Goal: Information Seeking & Learning: Learn about a topic

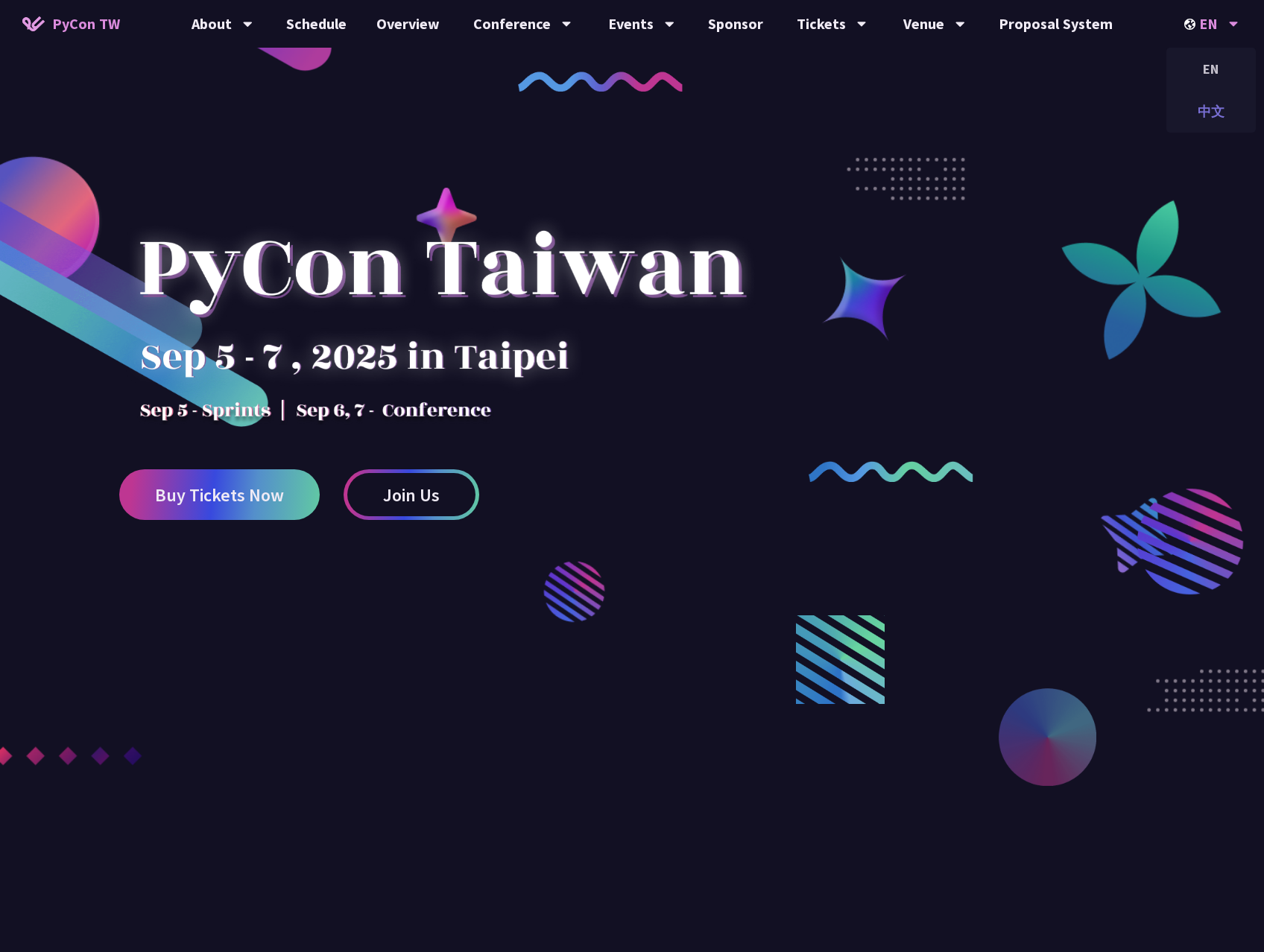
click at [1221, 98] on div "中文" at bounding box center [1210, 111] width 89 height 35
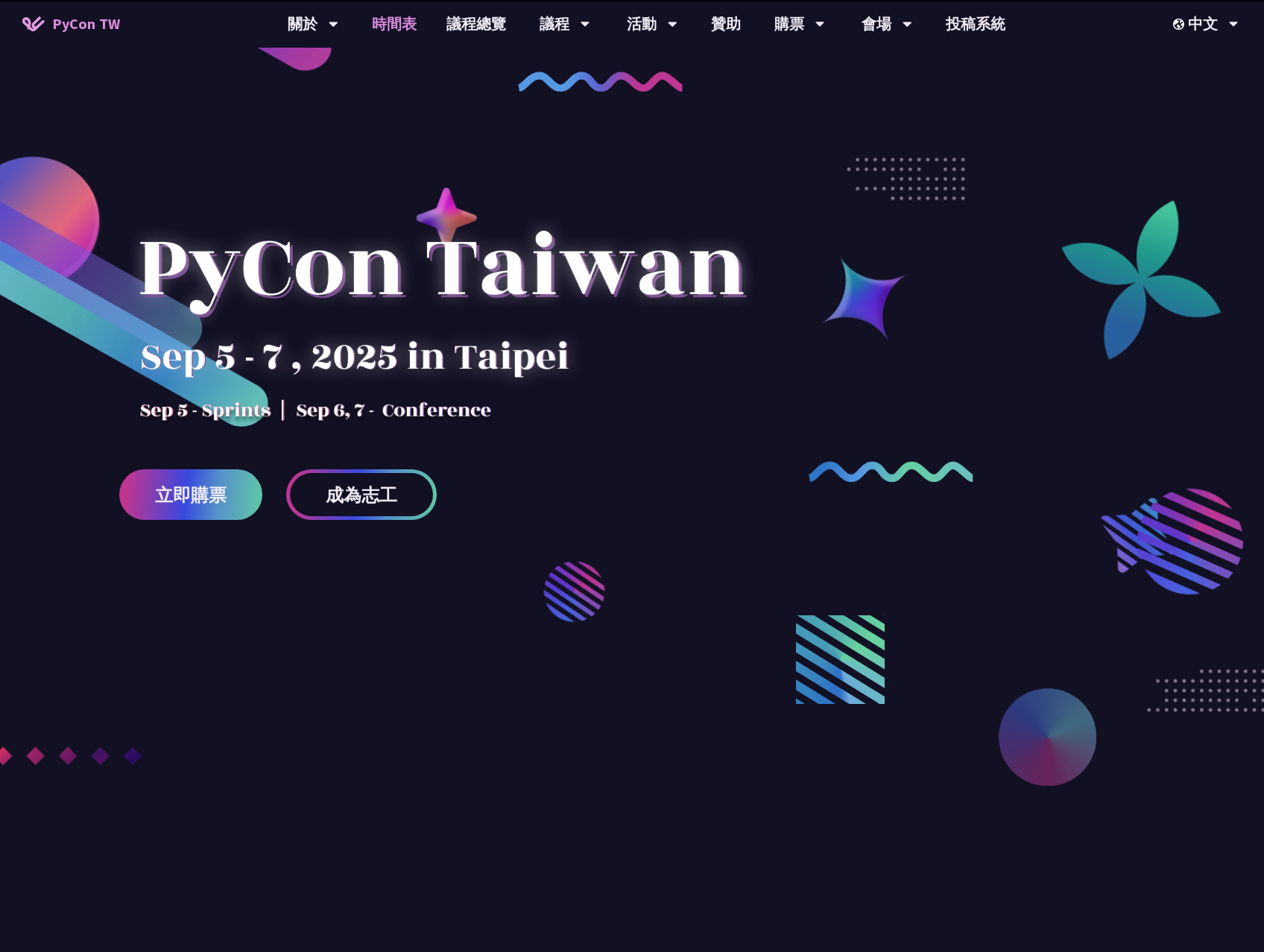
click at [412, 20] on link "時間表" at bounding box center [394, 24] width 74 height 47
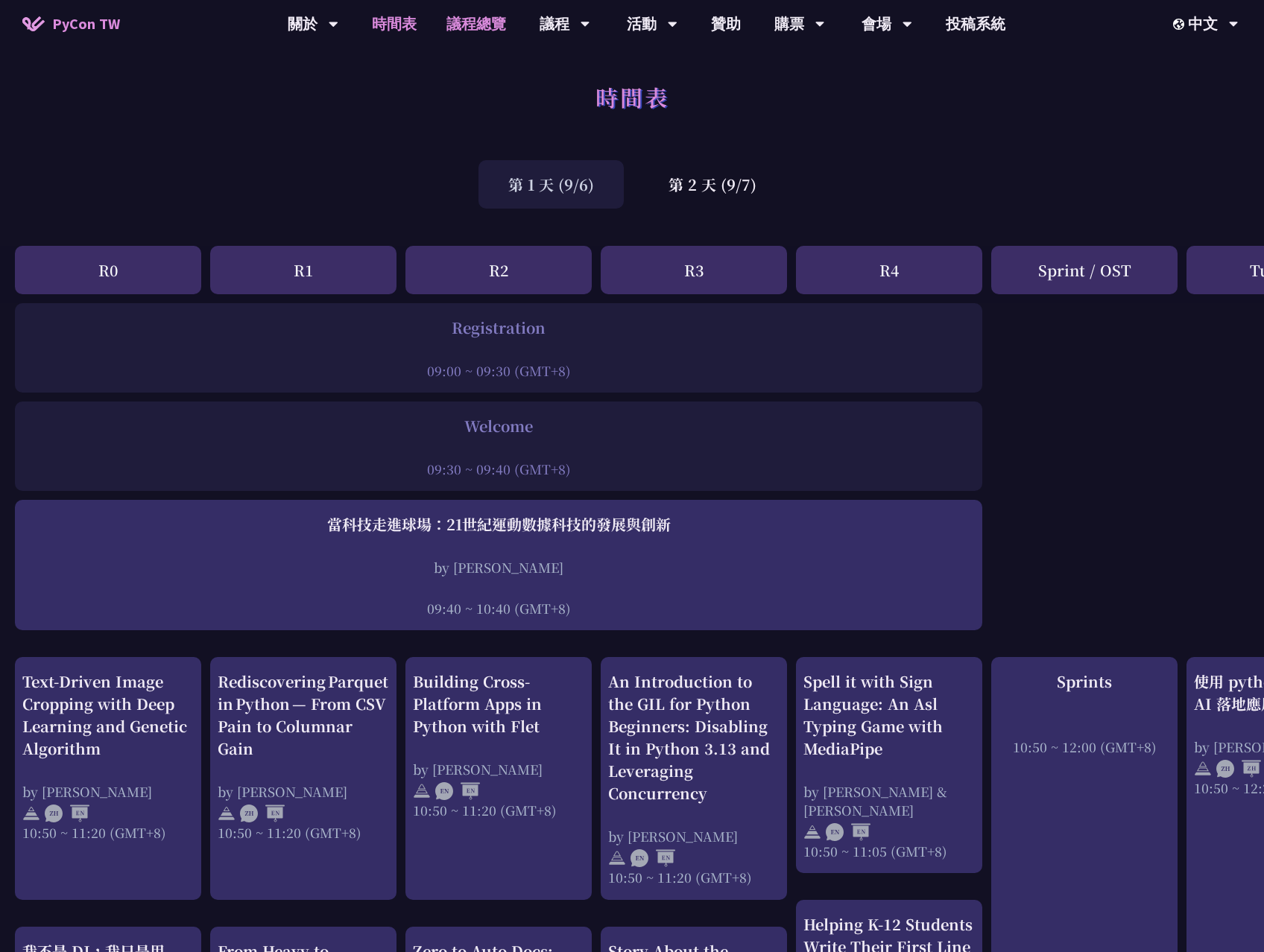
click at [442, 21] on link "議程總覽" at bounding box center [475, 24] width 89 height 47
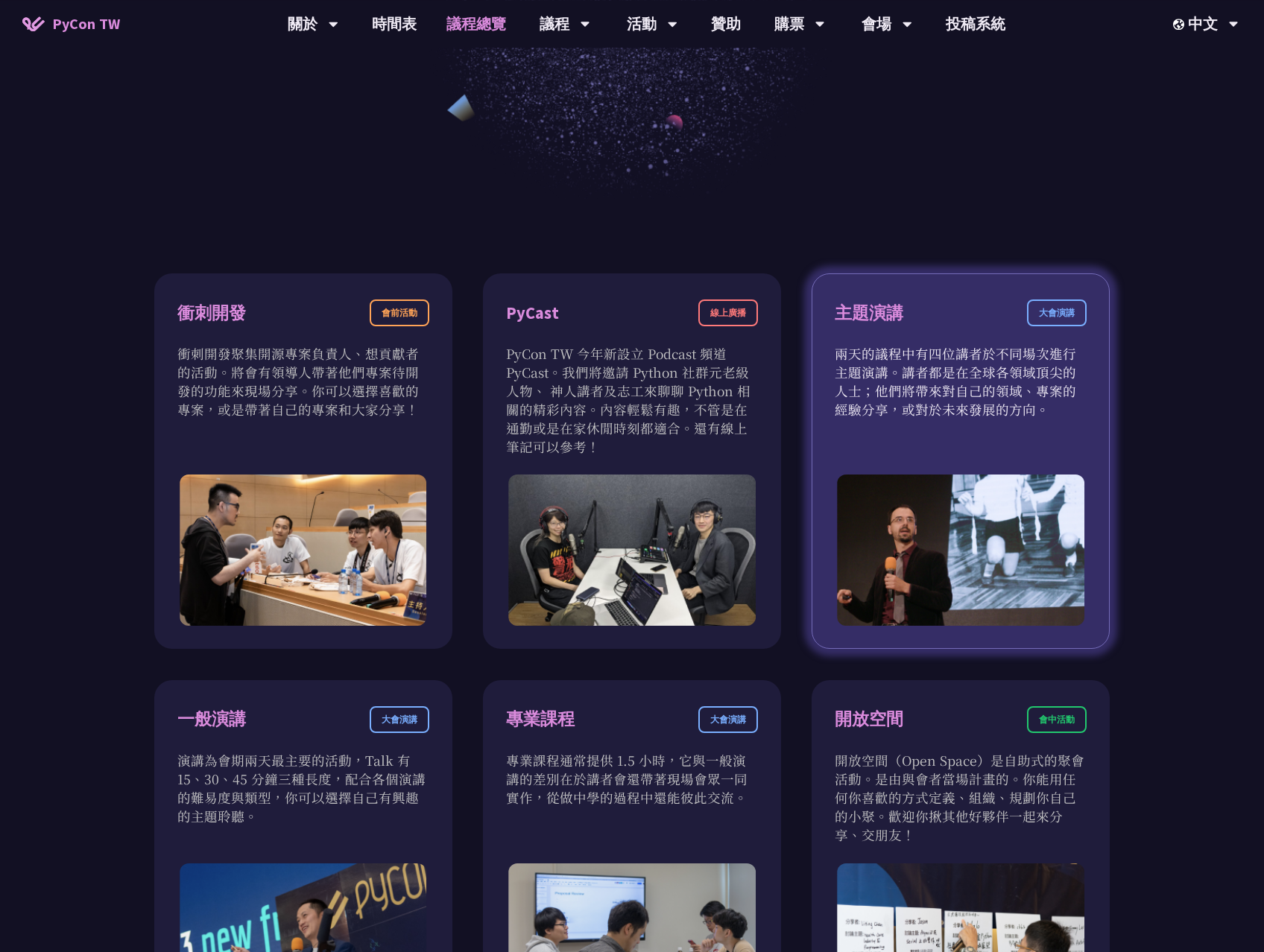
scroll to position [605, 0]
click at [989, 483] on img at bounding box center [961, 549] width 247 height 151
click at [948, 399] on p "兩天的議程中有四位講者於不同場次進行主題演講。講者都是在全球各領域頂尖的人士；他們將帶來對自己的領域、專案的經驗分享，或對於未來發展的方向。" at bounding box center [960, 380] width 252 height 74
click at [1048, 319] on div "大會演講" at bounding box center [1056, 312] width 60 height 27
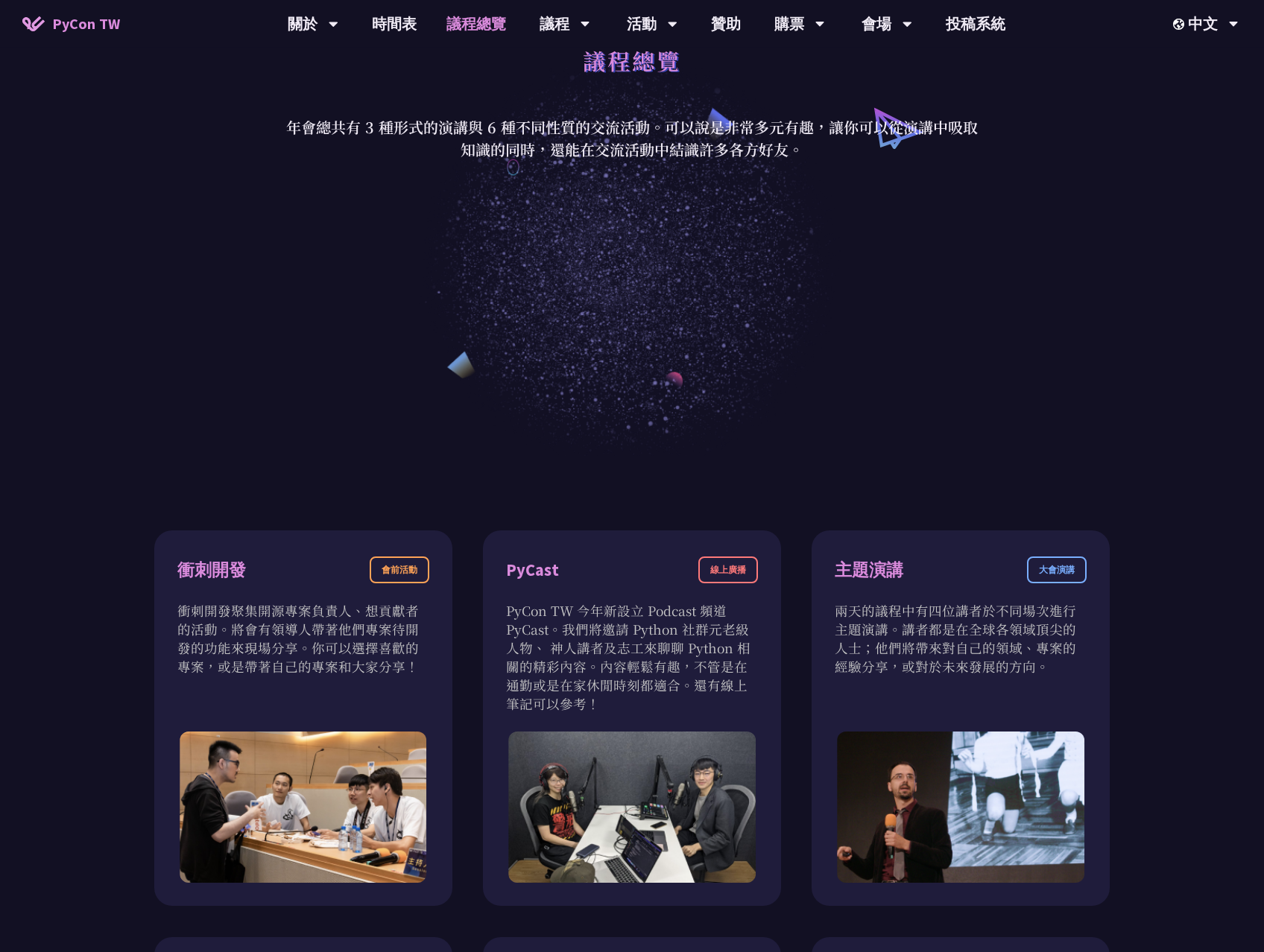
scroll to position [259, 0]
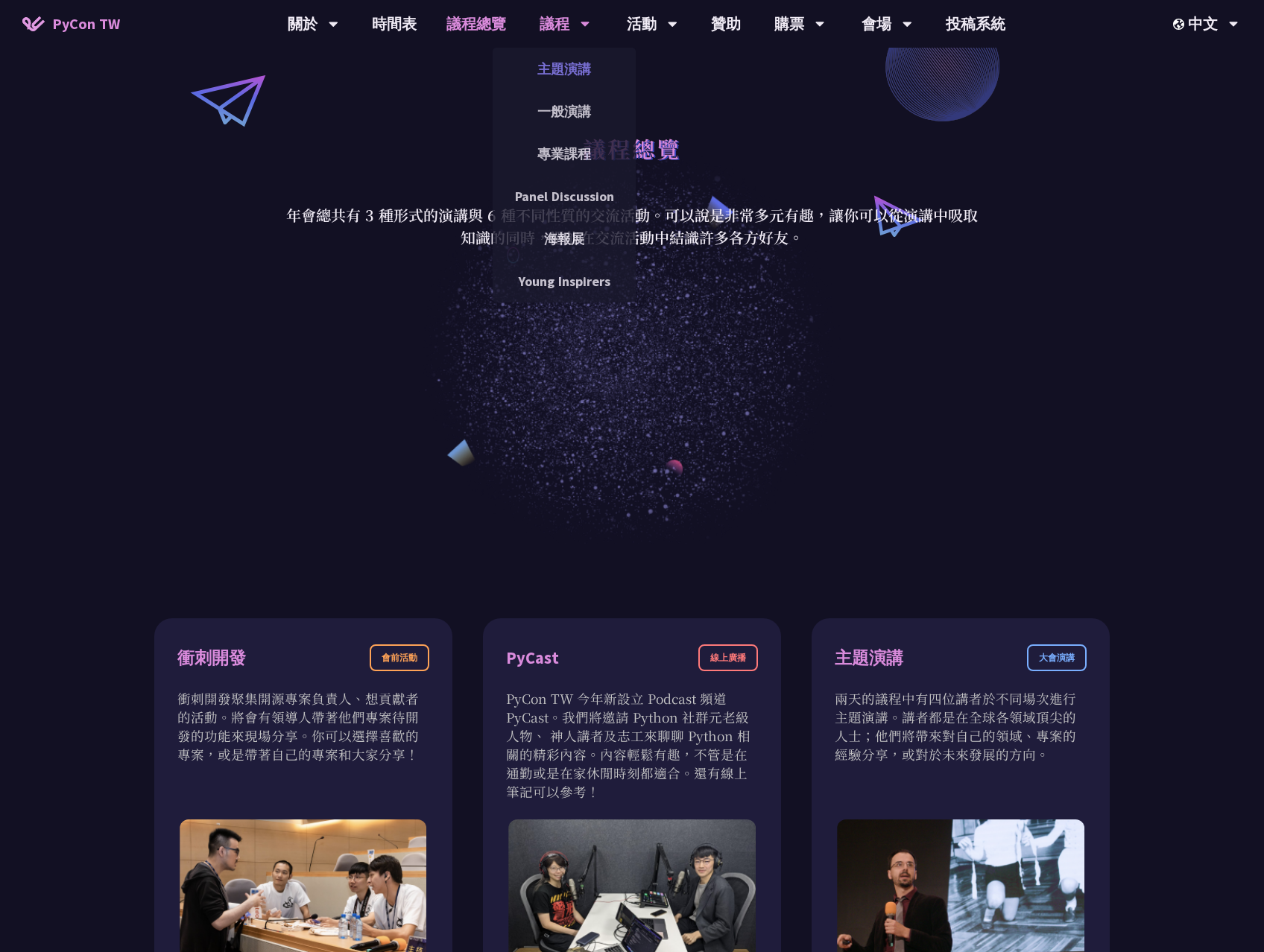
click at [565, 70] on link "主題演講" at bounding box center [564, 69] width 143 height 35
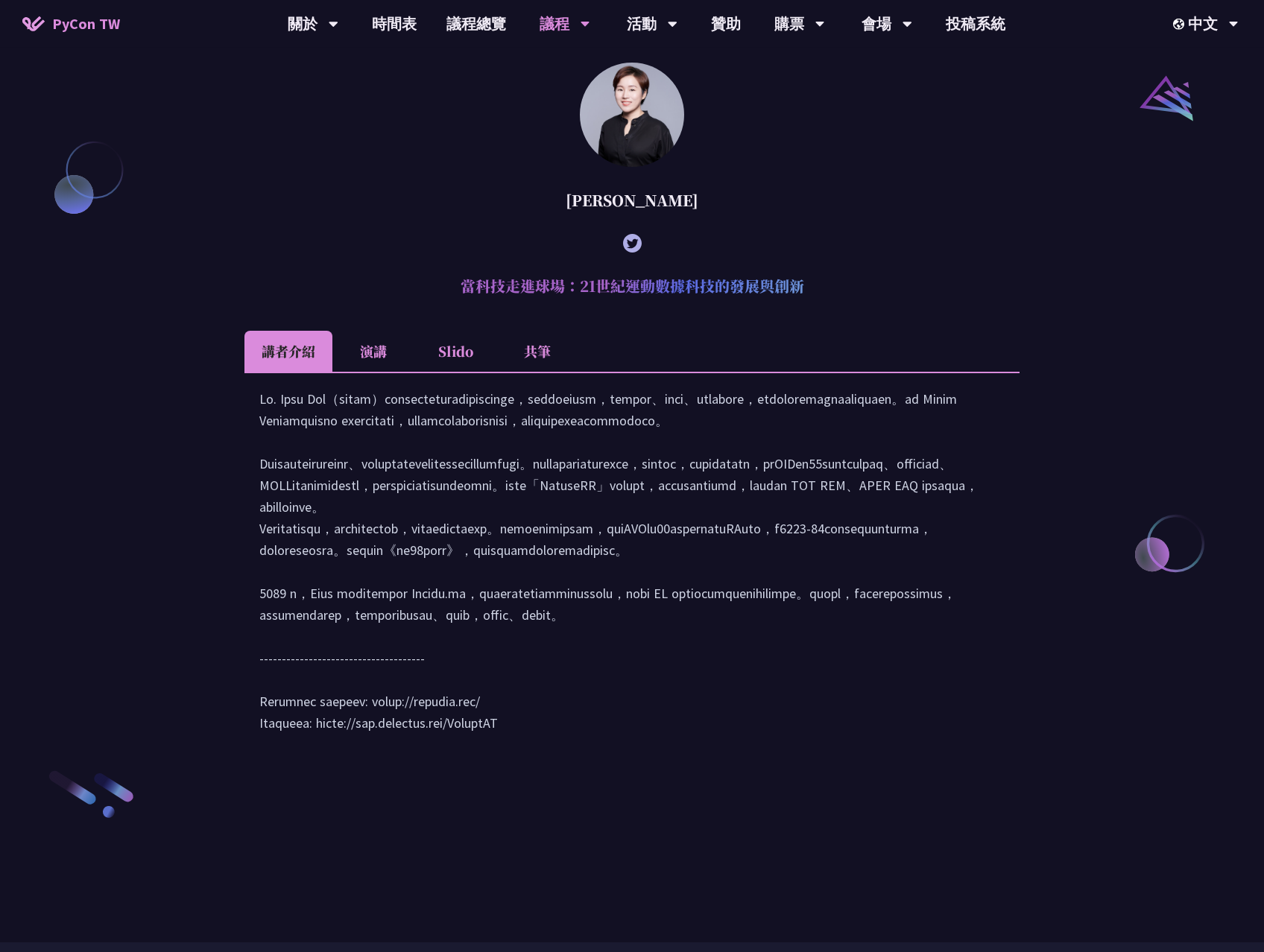
scroll to position [1987, 0]
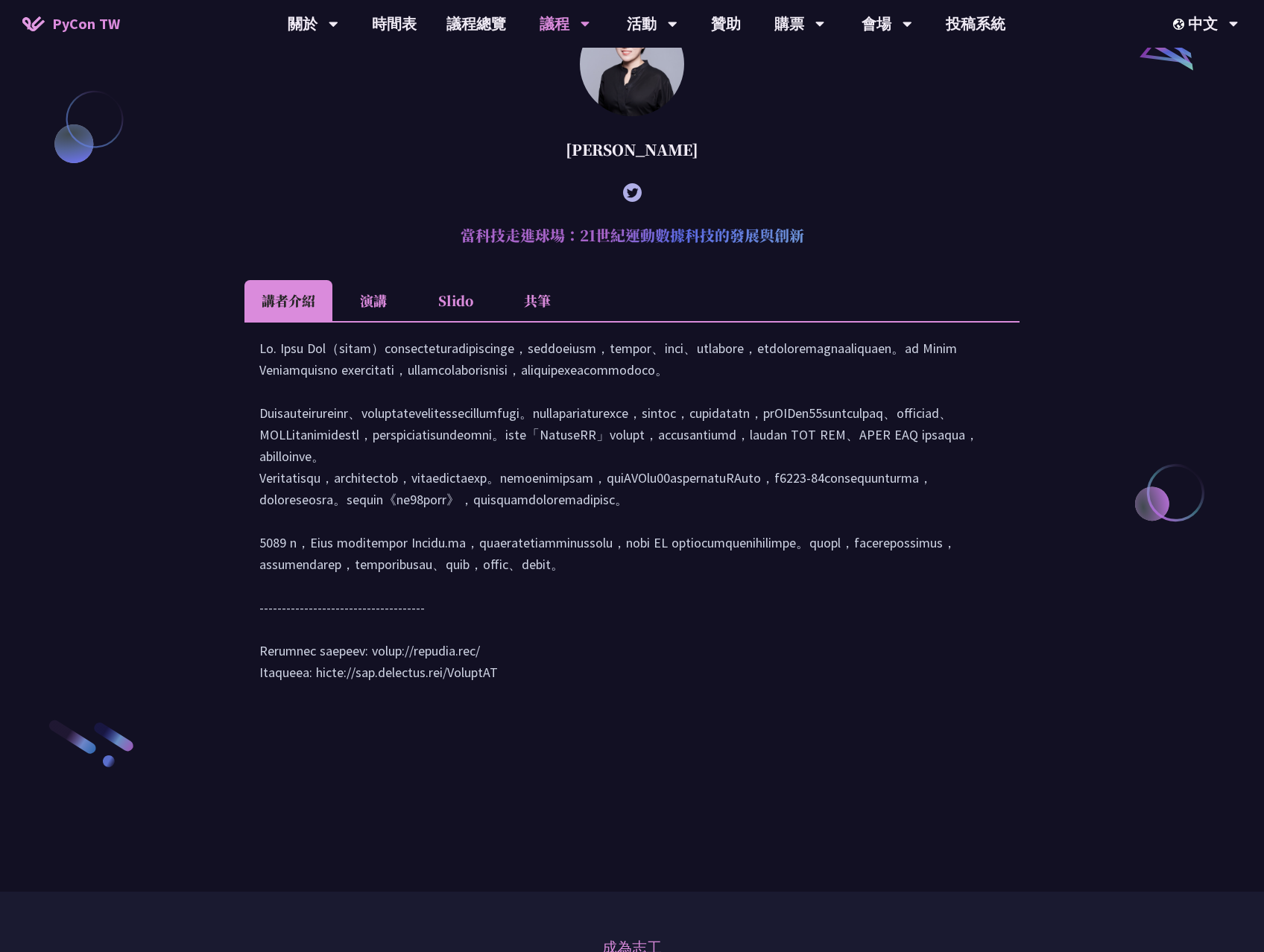
click at [506, 670] on div at bounding box center [632, 518] width 745 height 361
drag, startPoint x: 506, startPoint y: 670, endPoint x: 522, endPoint y: 670, distance: 16.0
click at [522, 670] on div at bounding box center [632, 518] width 745 height 361
copy div "Athleo.ai"
click at [458, 589] on div at bounding box center [632, 518] width 745 height 361
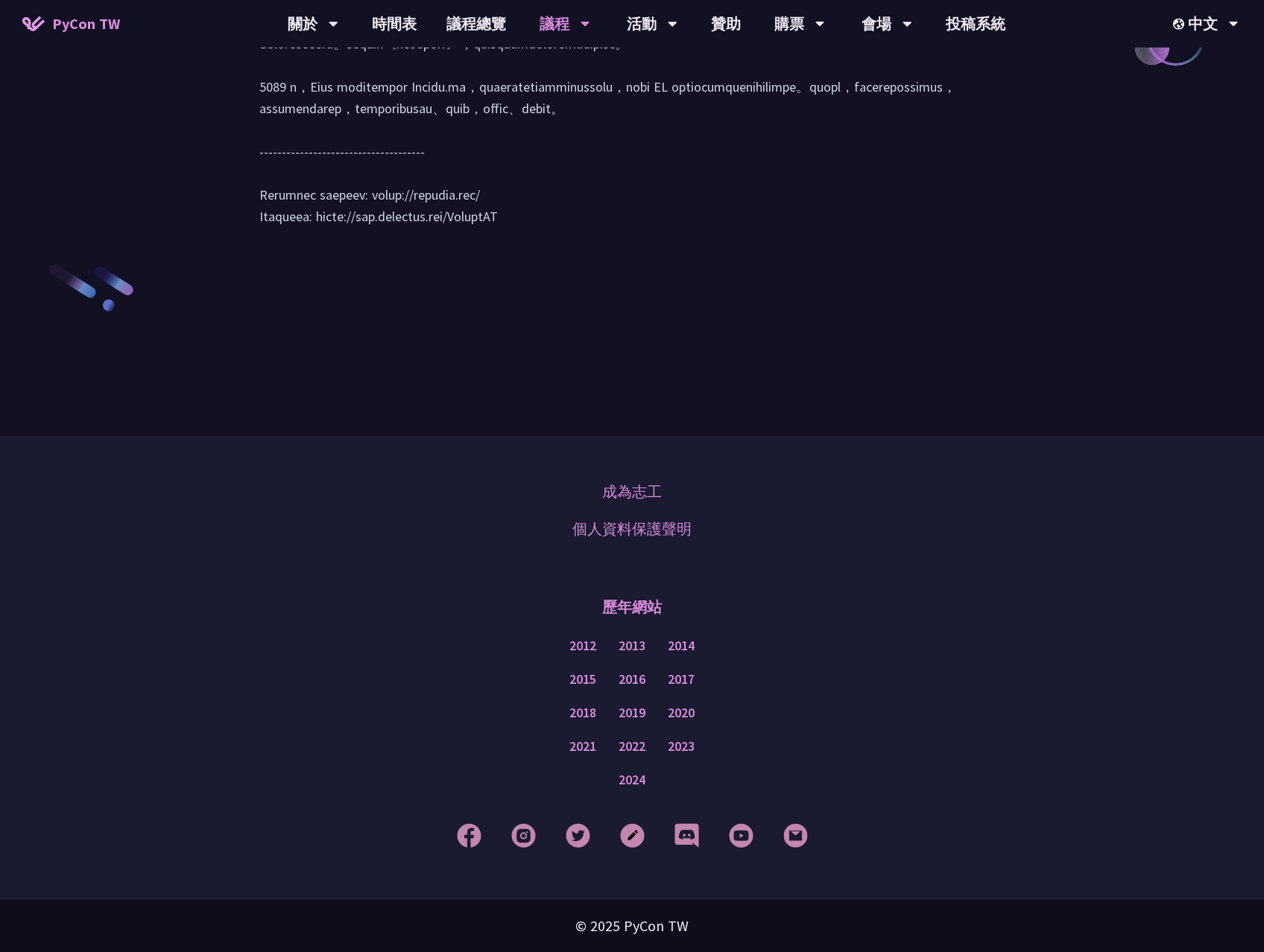
scroll to position [2593, 0]
click at [303, 68] on link "PyCon [GEOGRAPHIC_DATA]" at bounding box center [313, 69] width 143 height 35
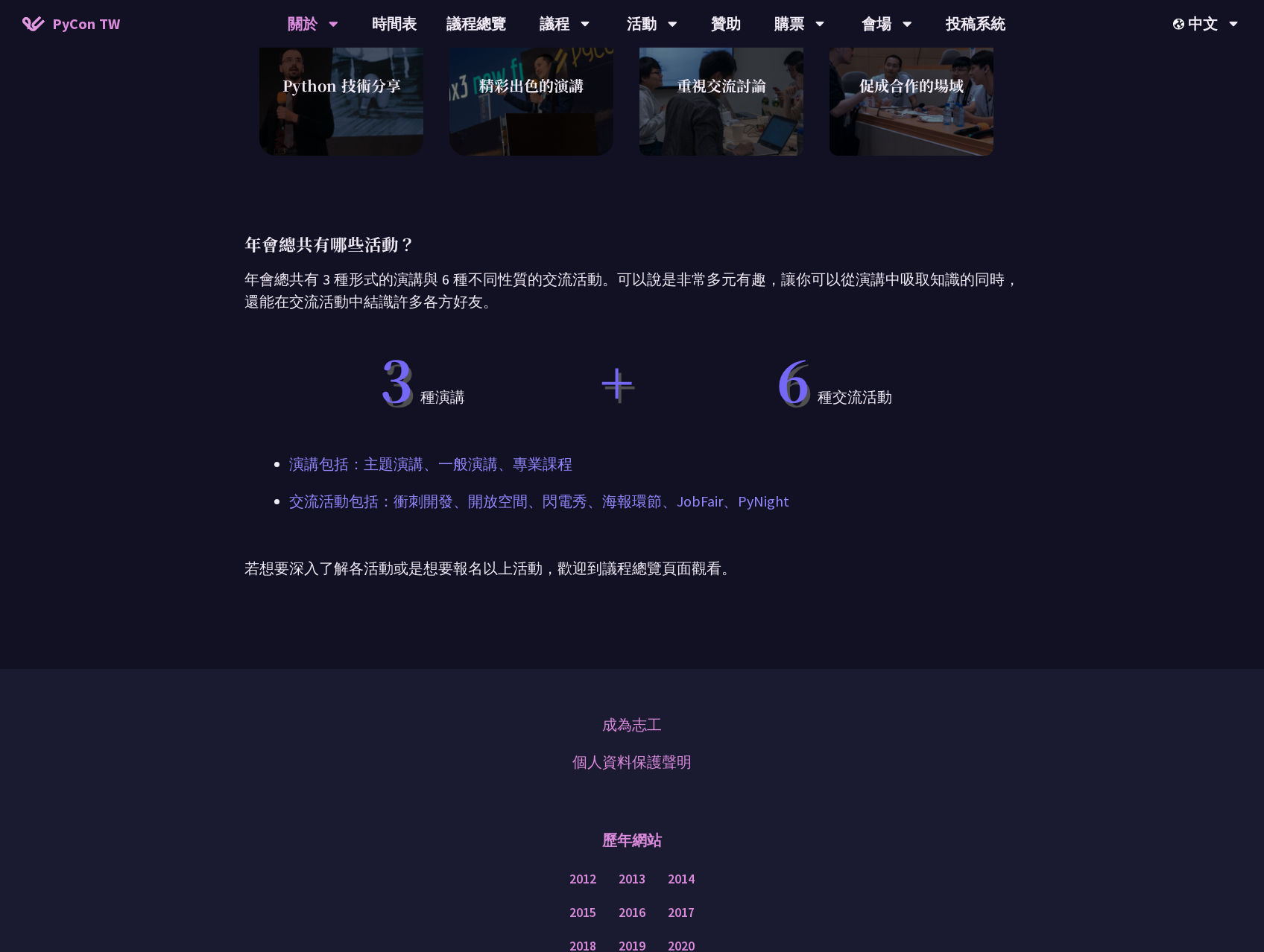
scroll to position [914, 0]
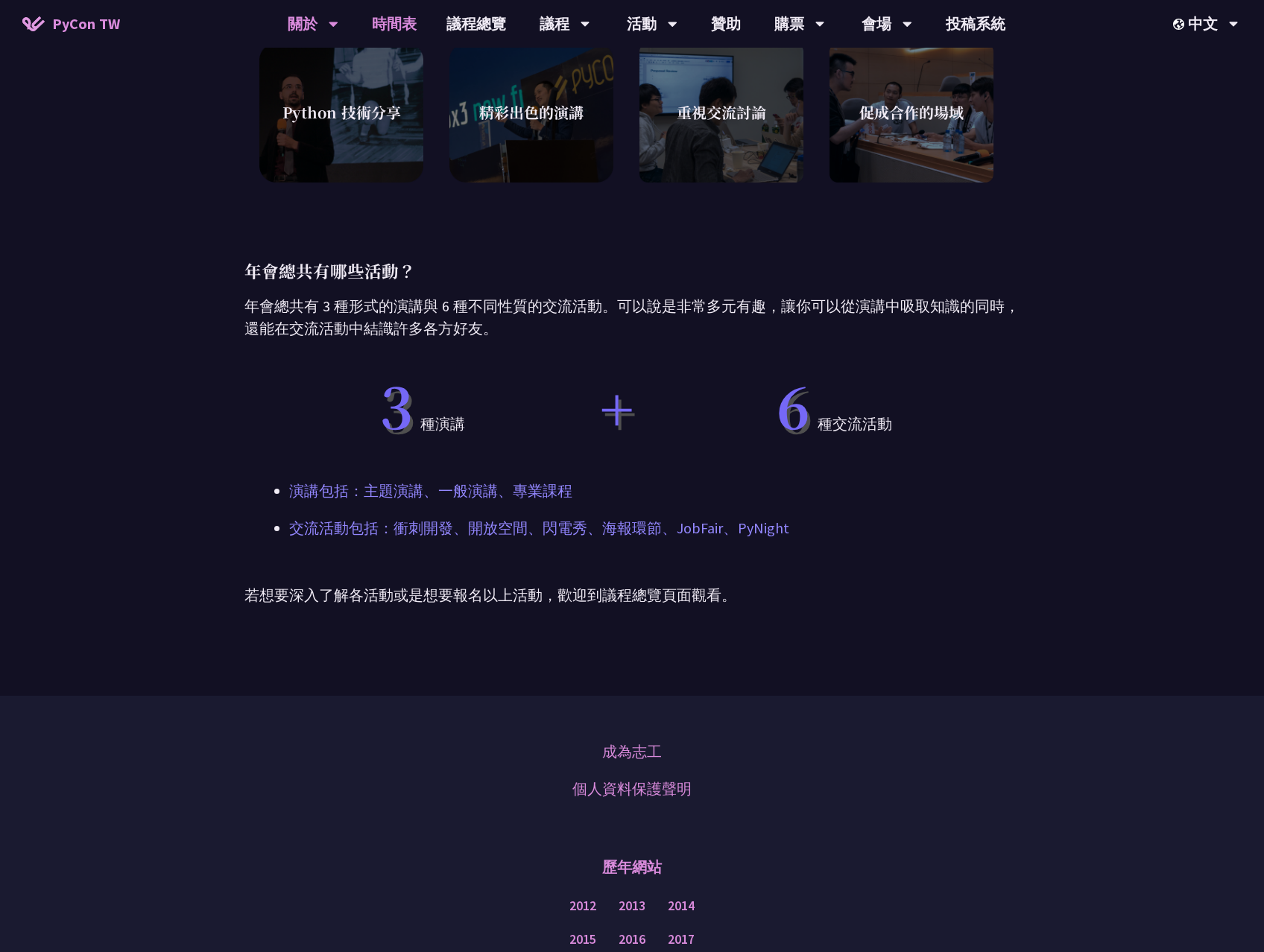
click at [373, 17] on link "時間表" at bounding box center [394, 24] width 74 height 47
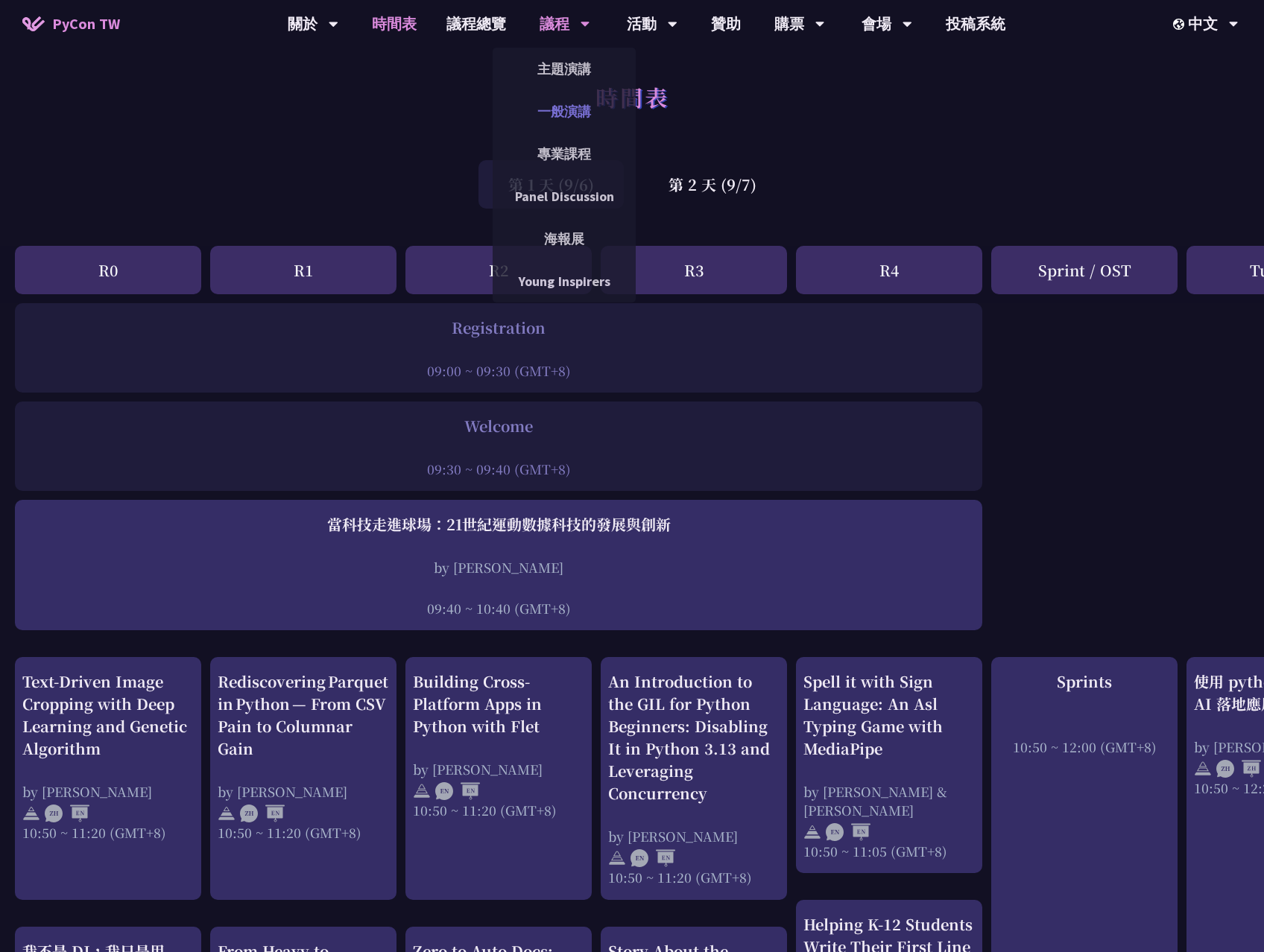
click at [547, 110] on link "一般演講" at bounding box center [564, 111] width 143 height 35
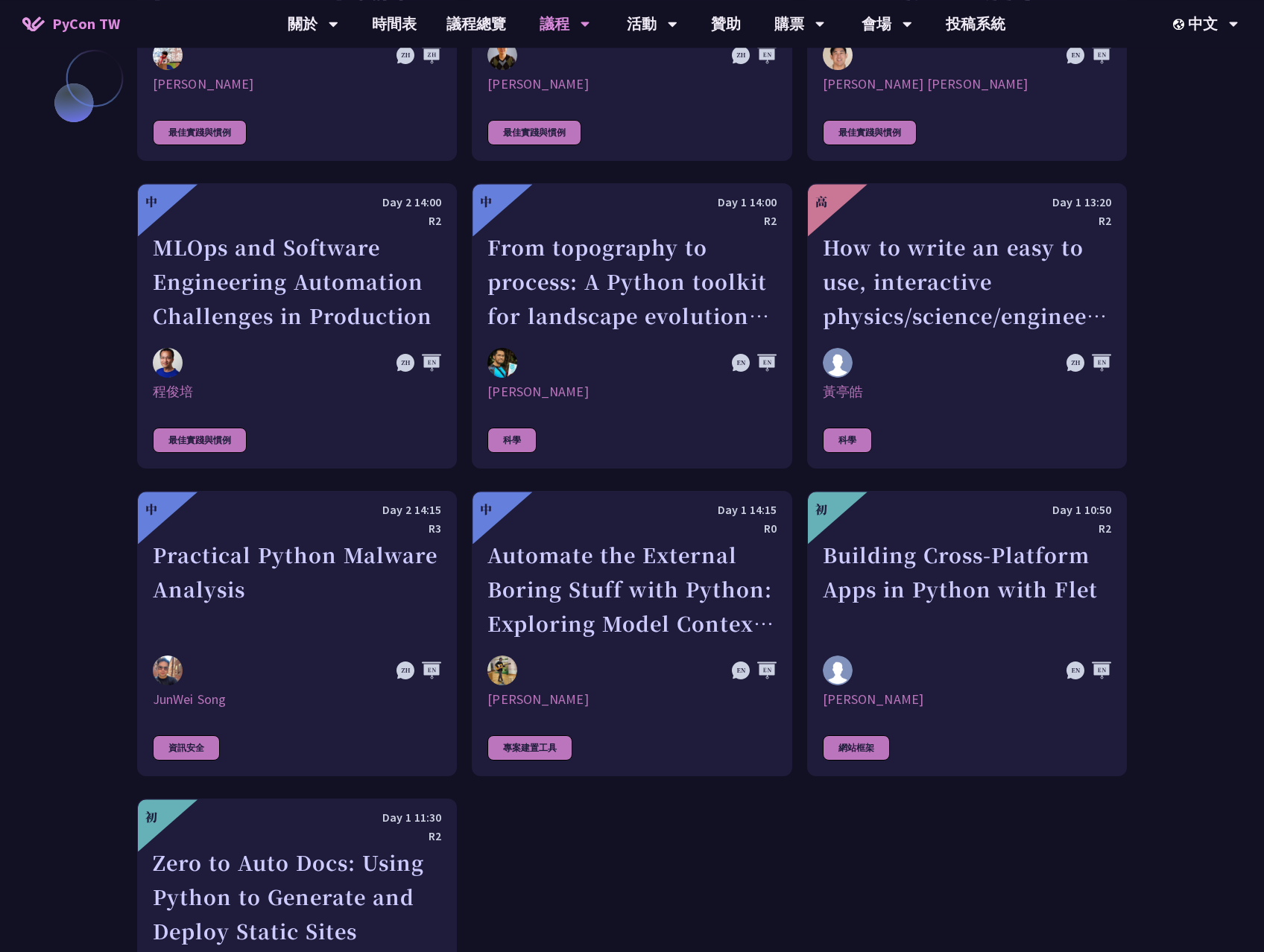
scroll to position [3975, 0]
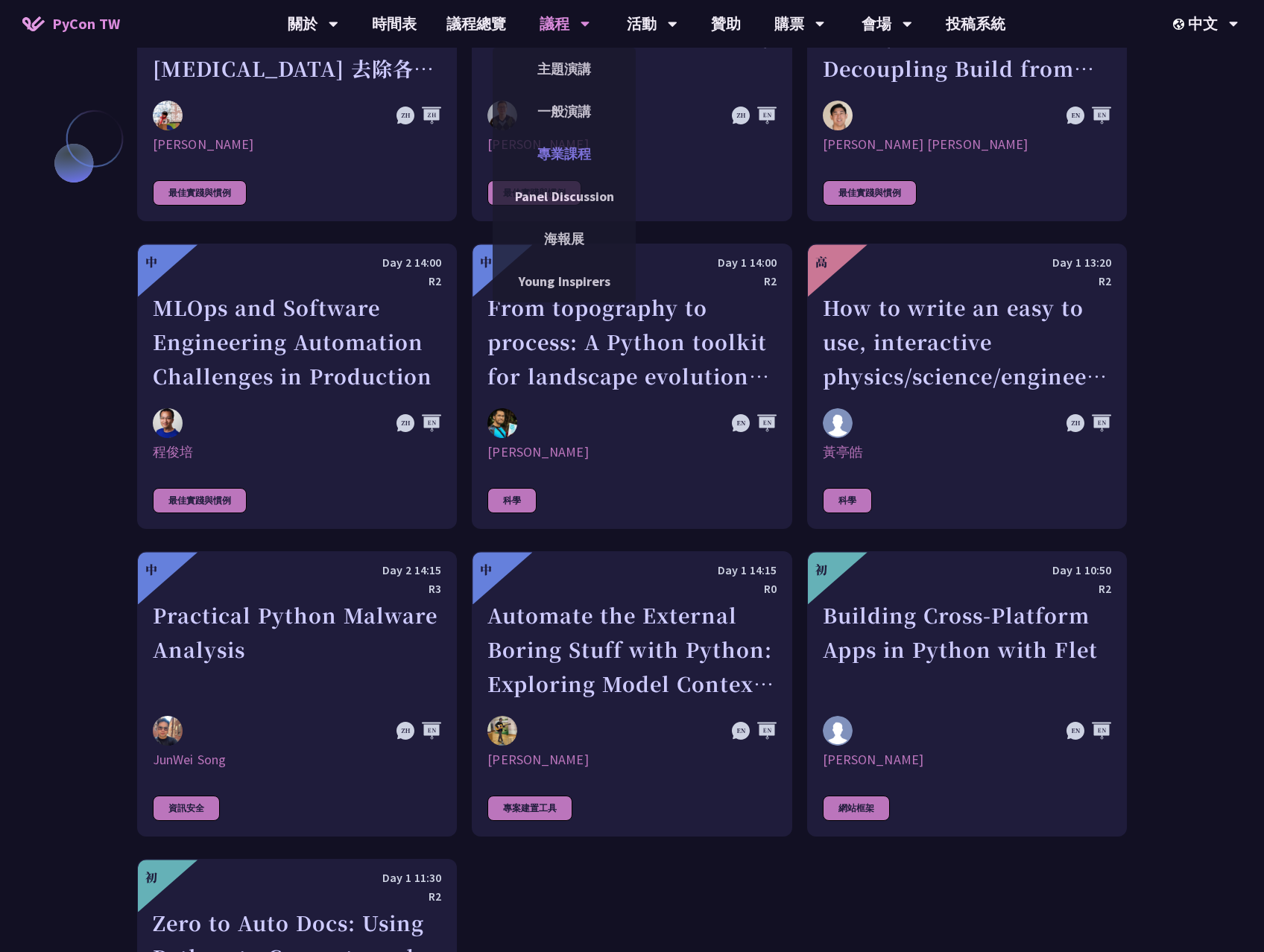
click at [573, 146] on link "專業課程" at bounding box center [564, 154] width 143 height 35
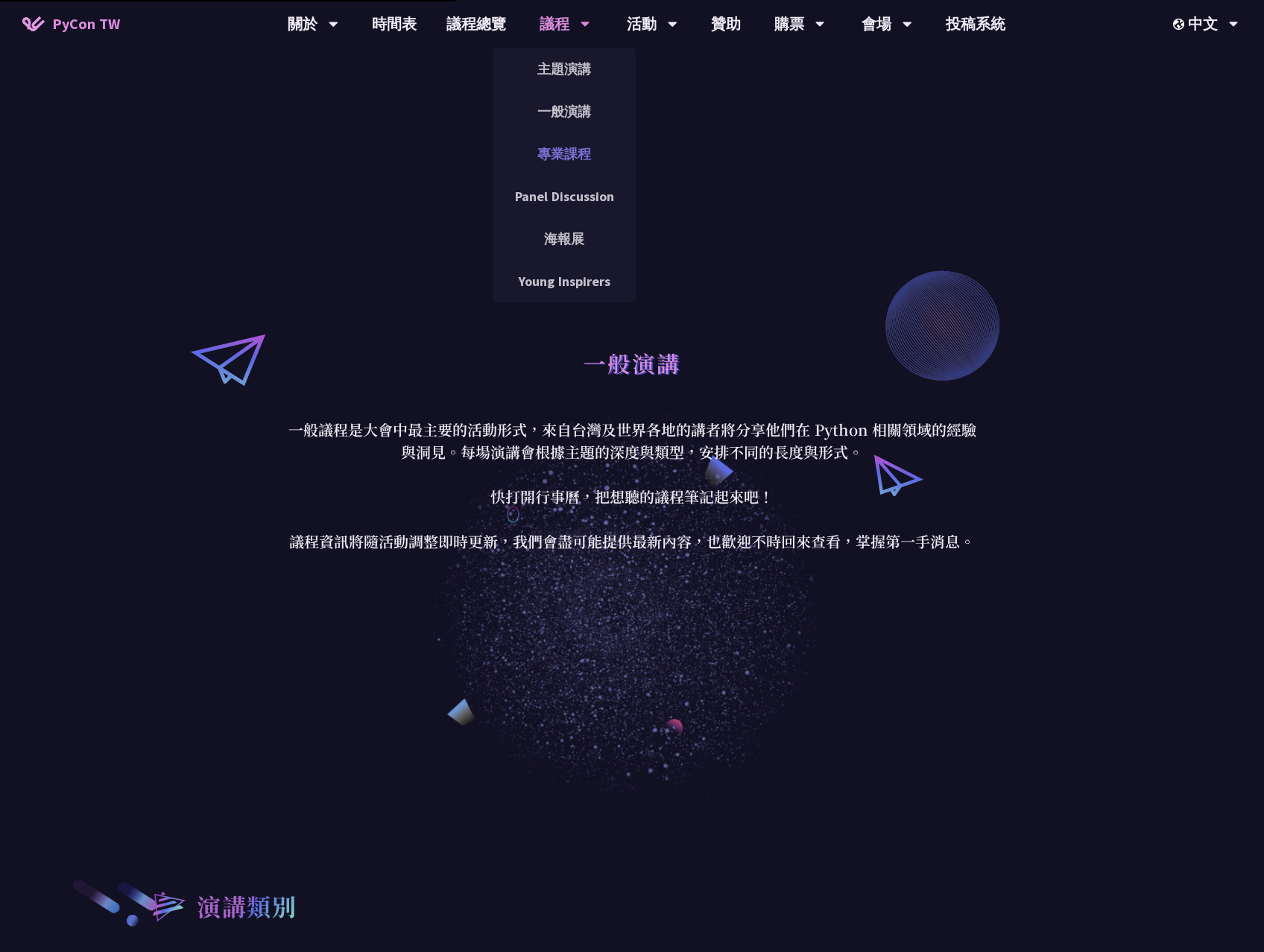
click at [565, 146] on link "專業課程" at bounding box center [564, 154] width 143 height 35
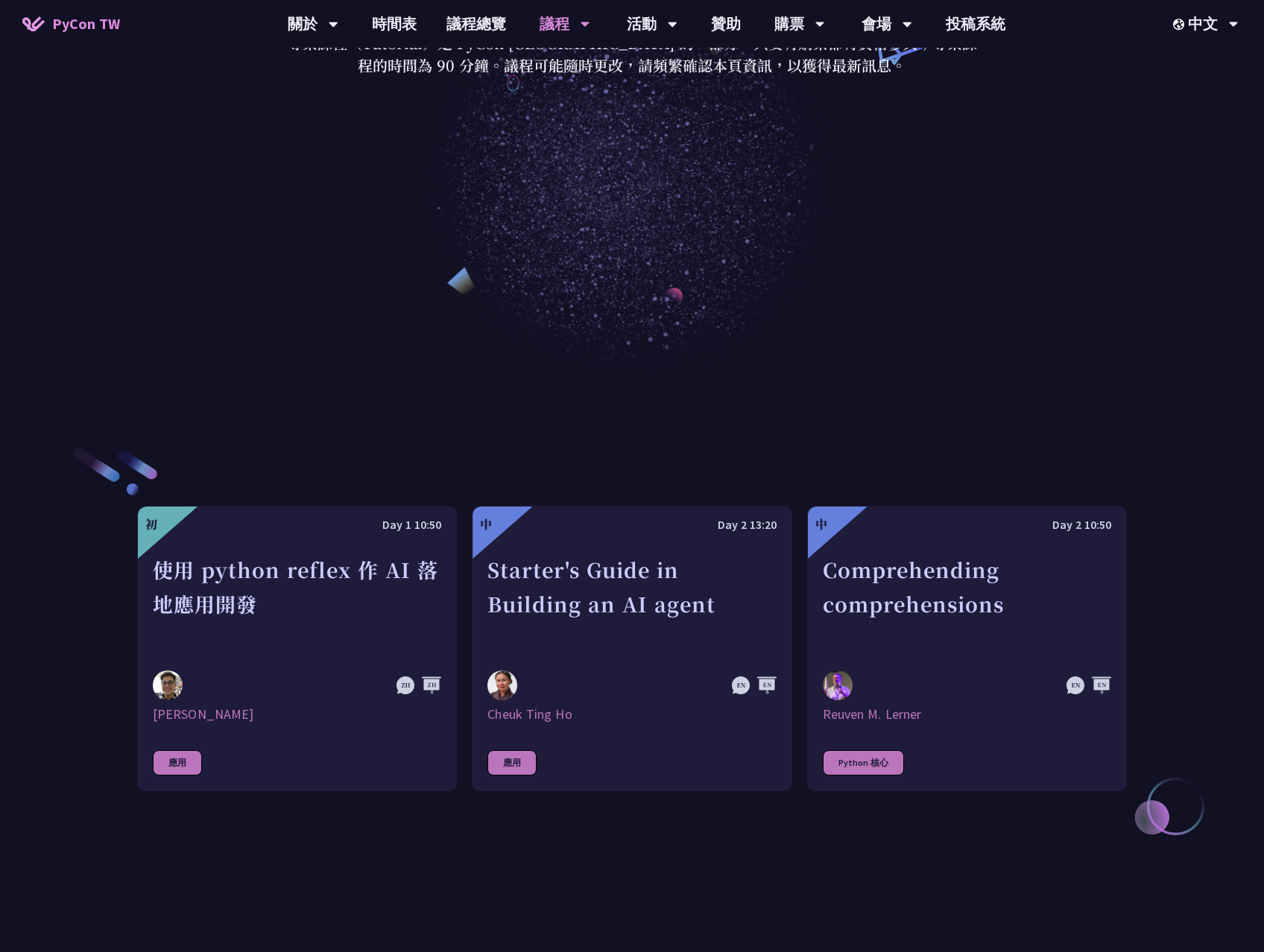
scroll to position [432, 0]
click at [556, 201] on link "Panel Discussion" at bounding box center [564, 196] width 143 height 35
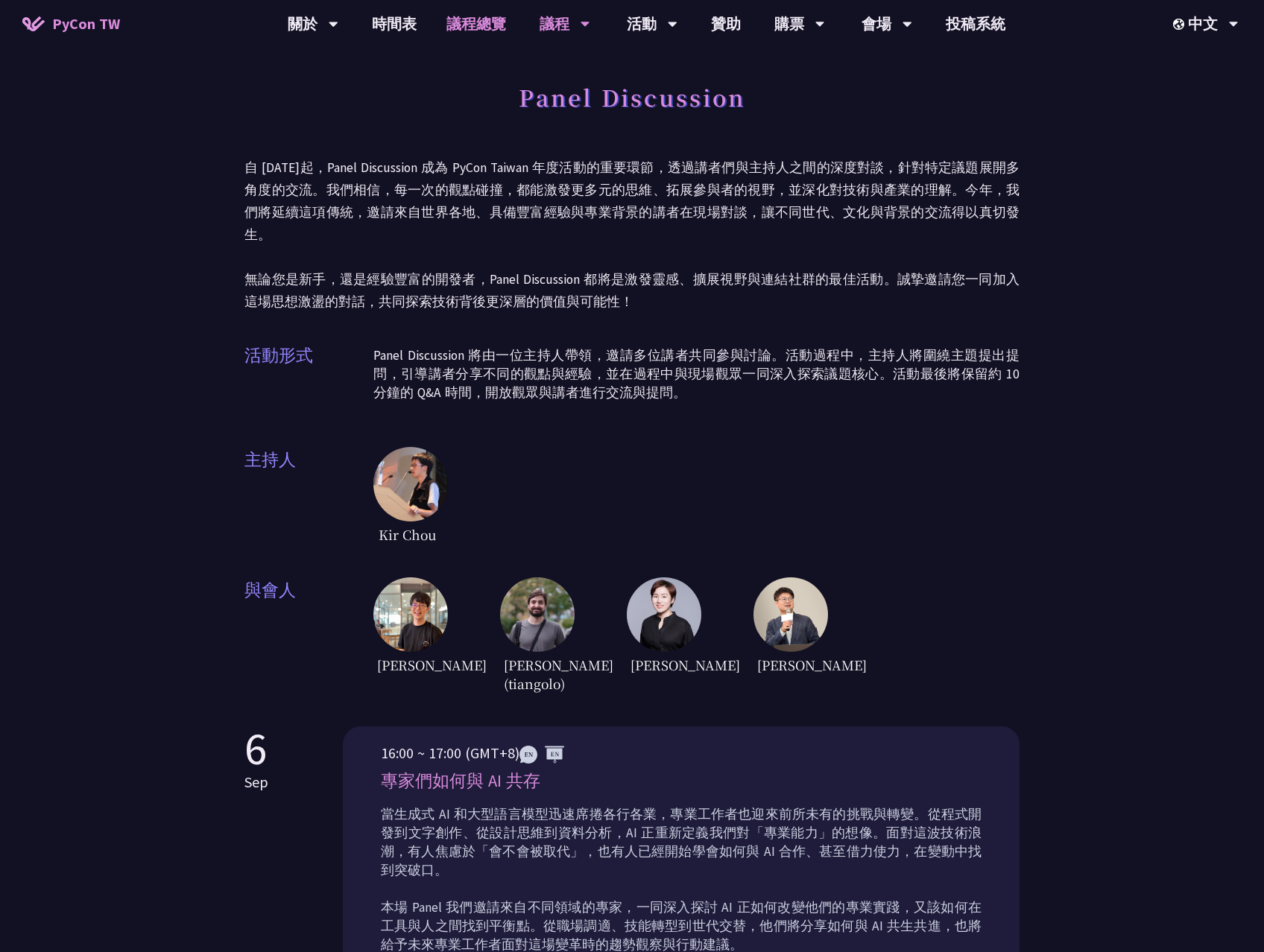
click at [482, 25] on link "議程總覽" at bounding box center [475, 24] width 89 height 47
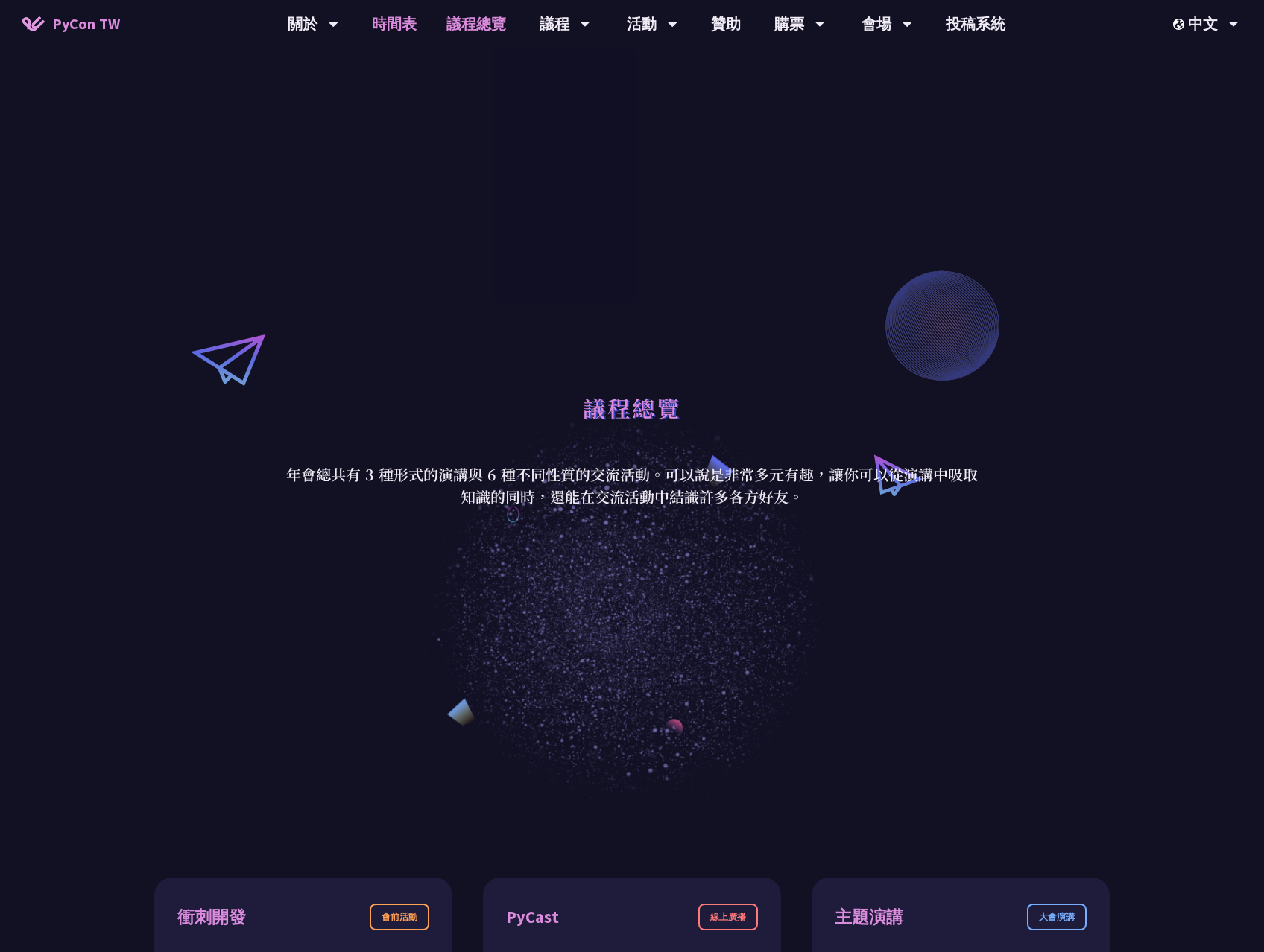
click at [397, 19] on link "時間表" at bounding box center [394, 24] width 74 height 47
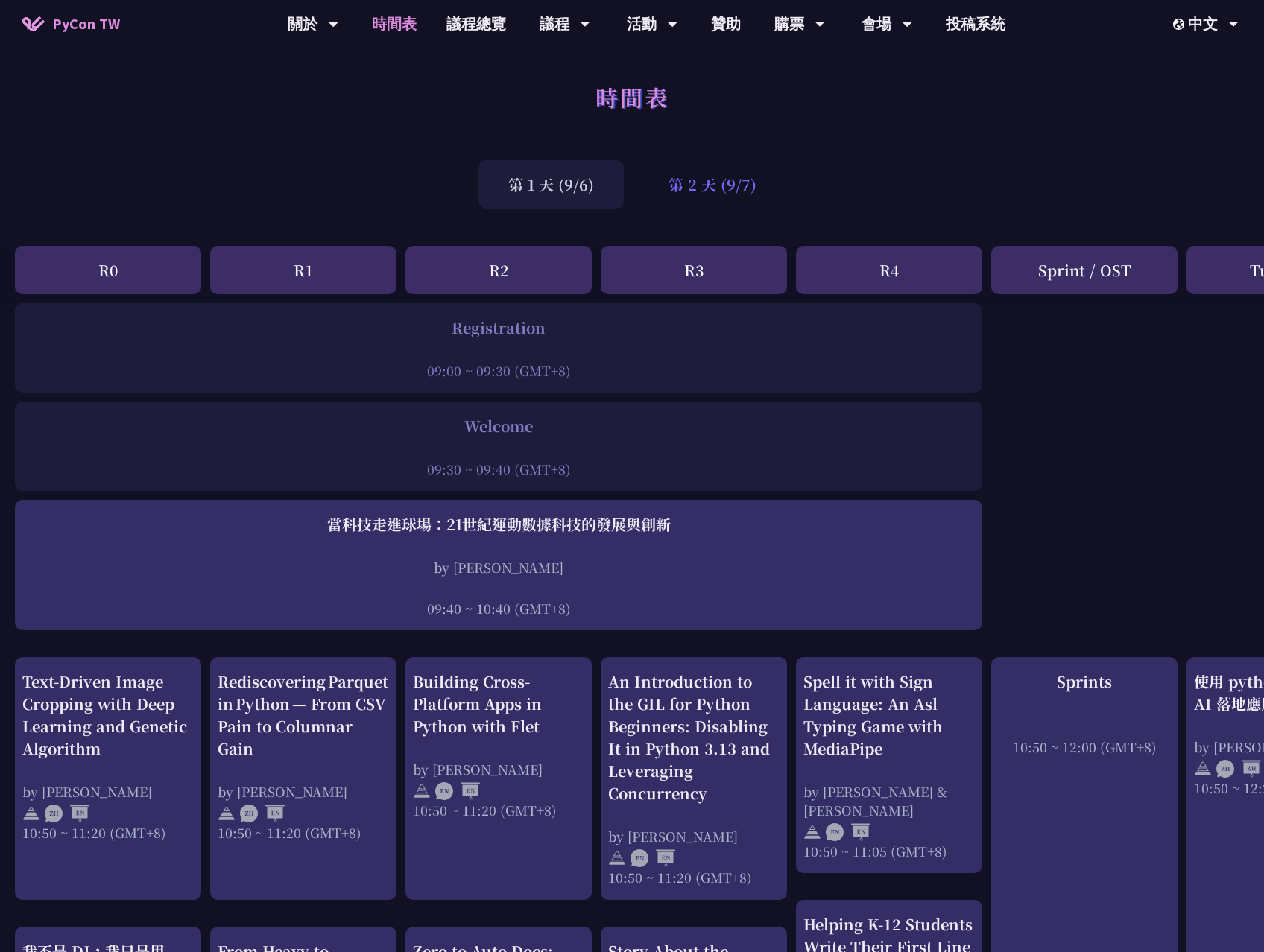
click at [681, 183] on div "第 2 天 (9/7)" at bounding box center [713, 184] width 147 height 48
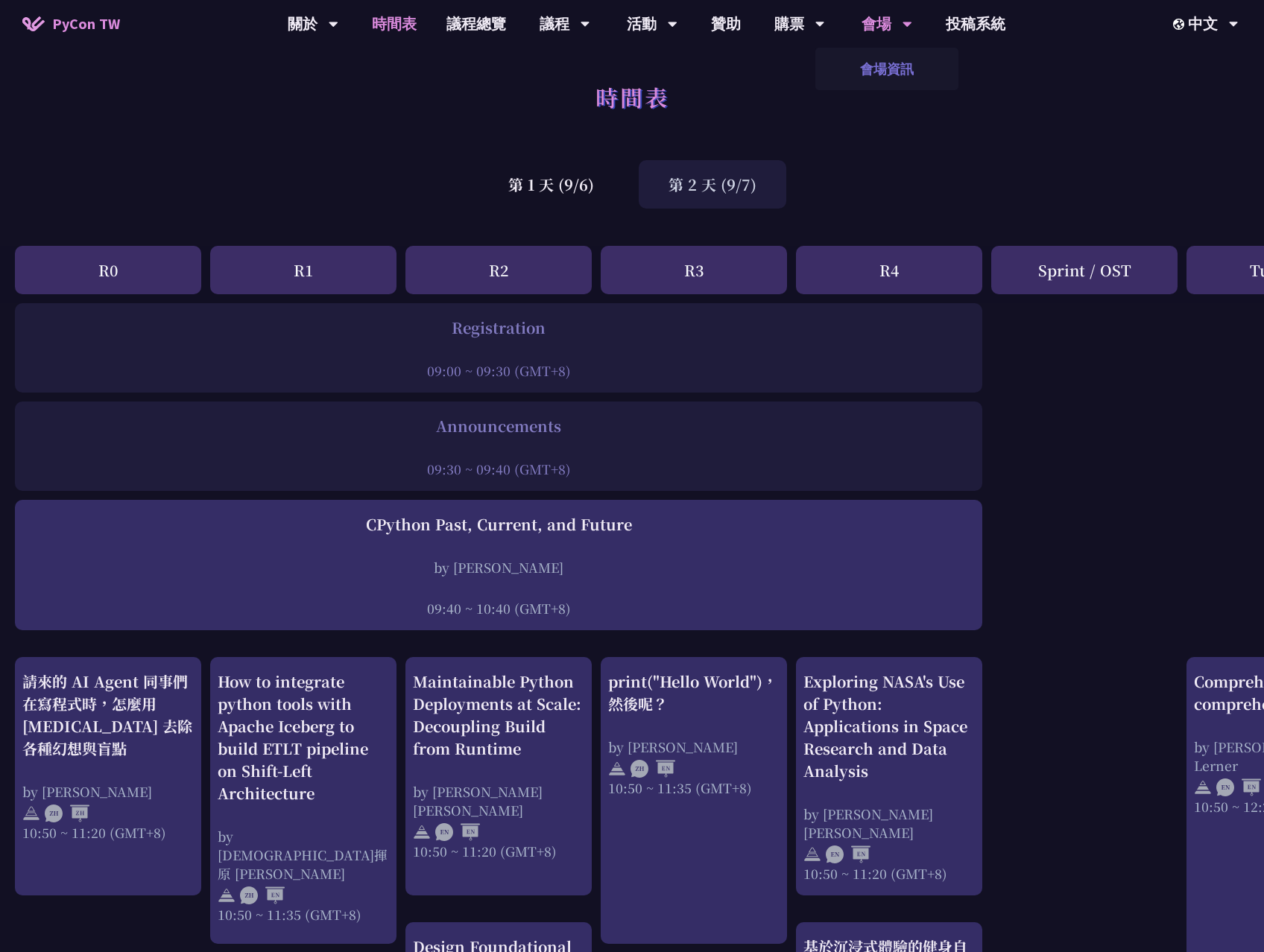
click at [897, 65] on link "會場資訊" at bounding box center [886, 69] width 143 height 35
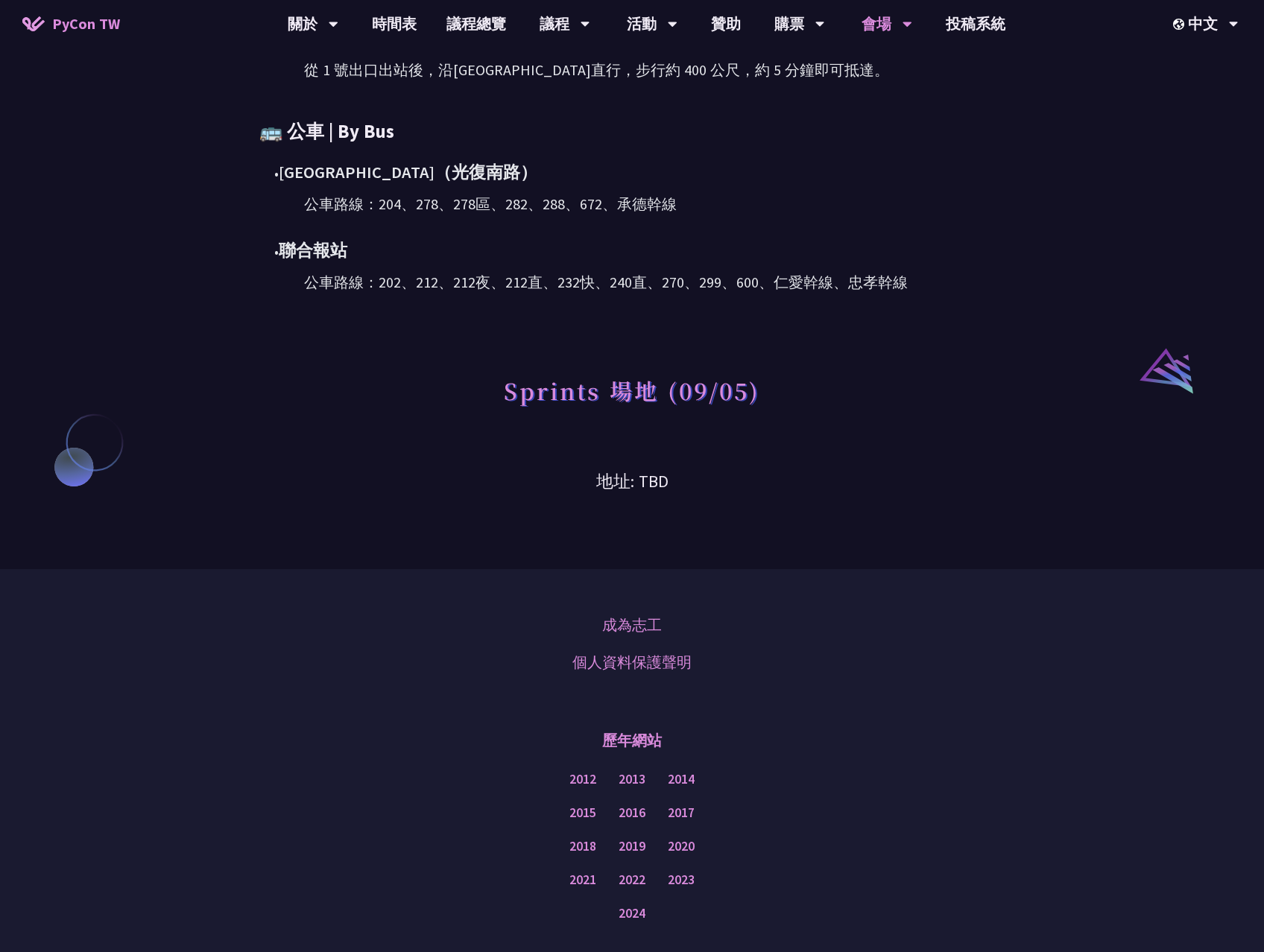
scroll to position [1084, 0]
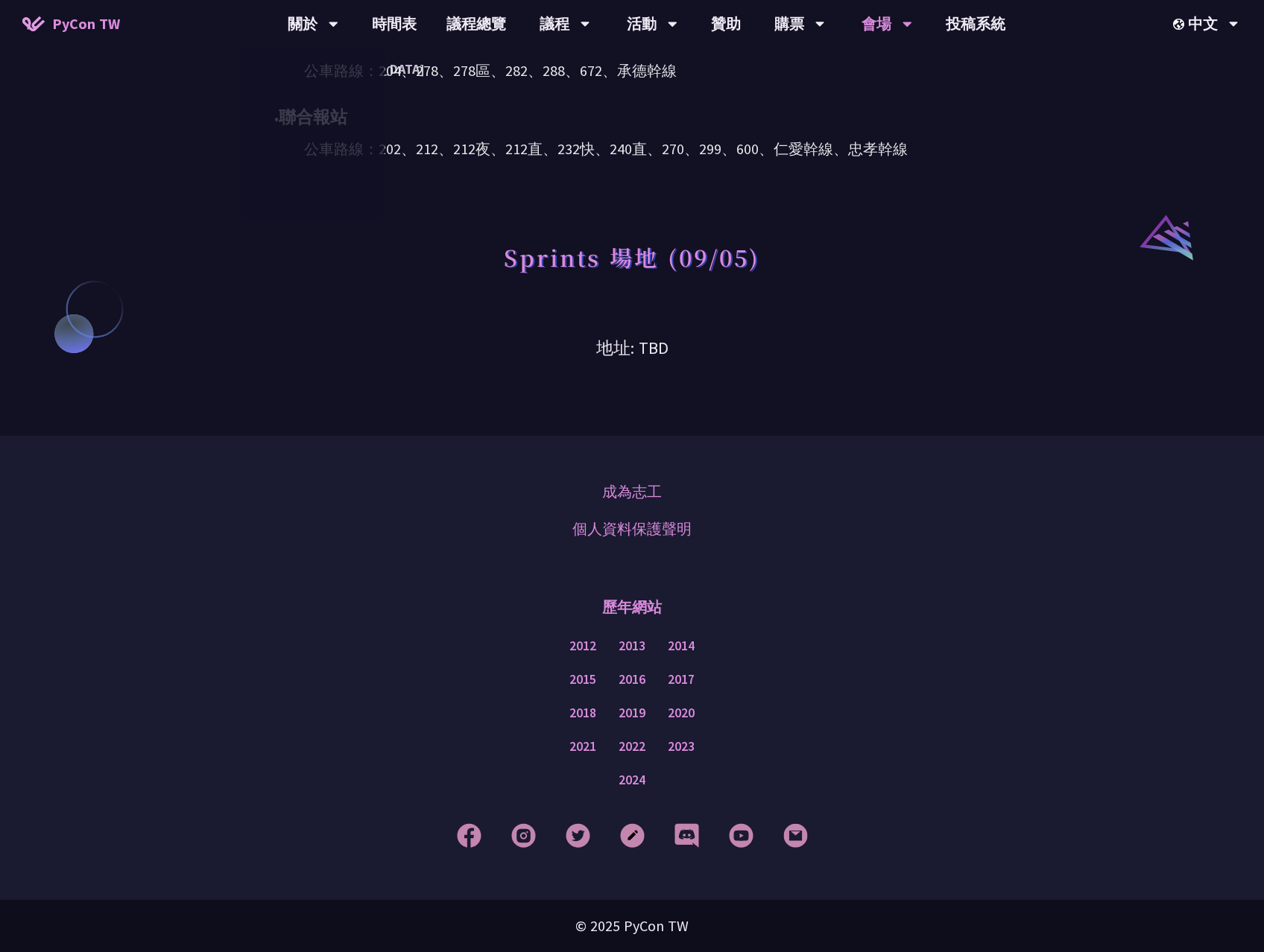
click at [49, 21] on link "PyCon TW" at bounding box center [71, 24] width 128 height 38
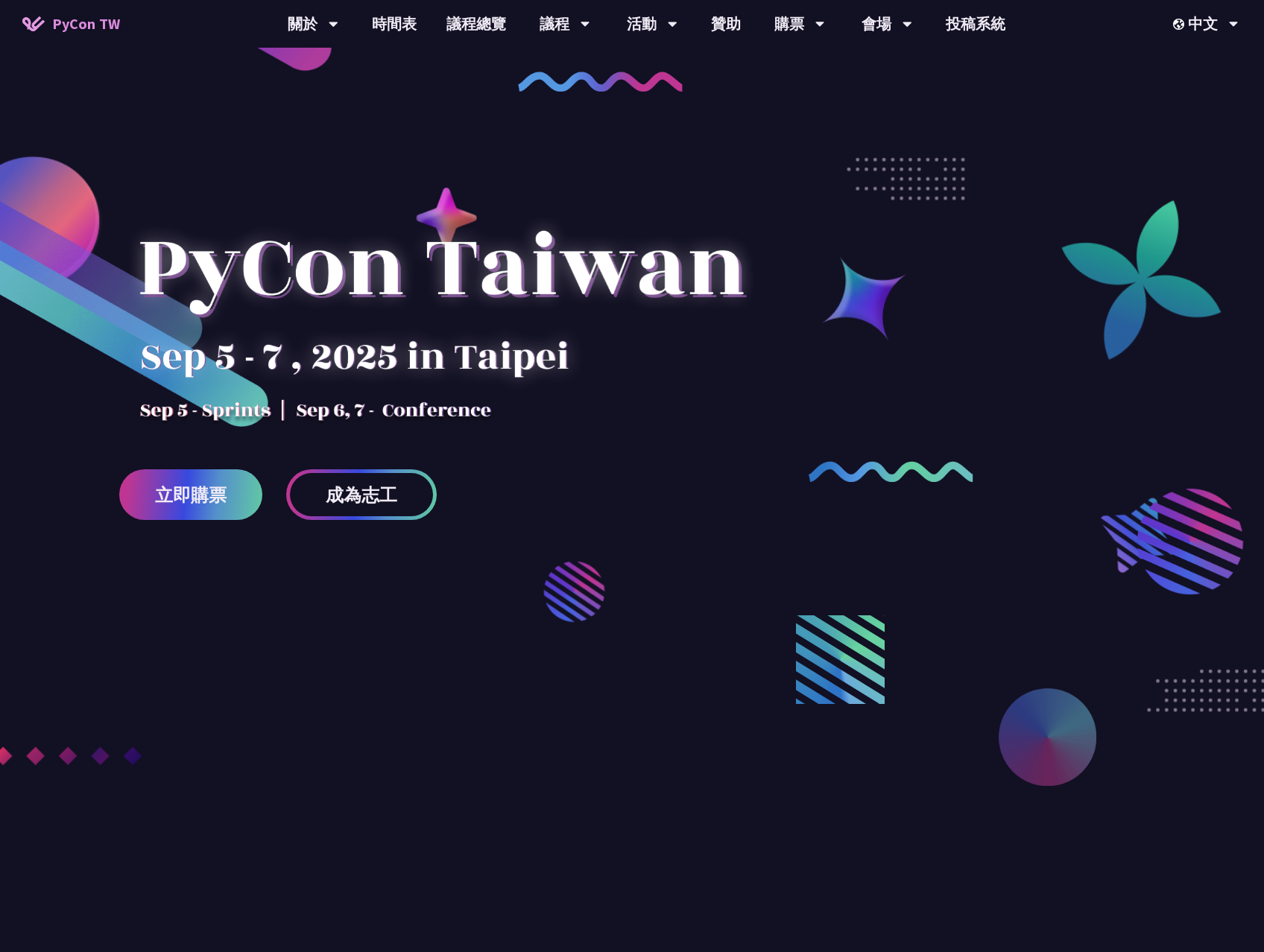
click at [766, 840] on div at bounding box center [632, 542] width 1264 height 907
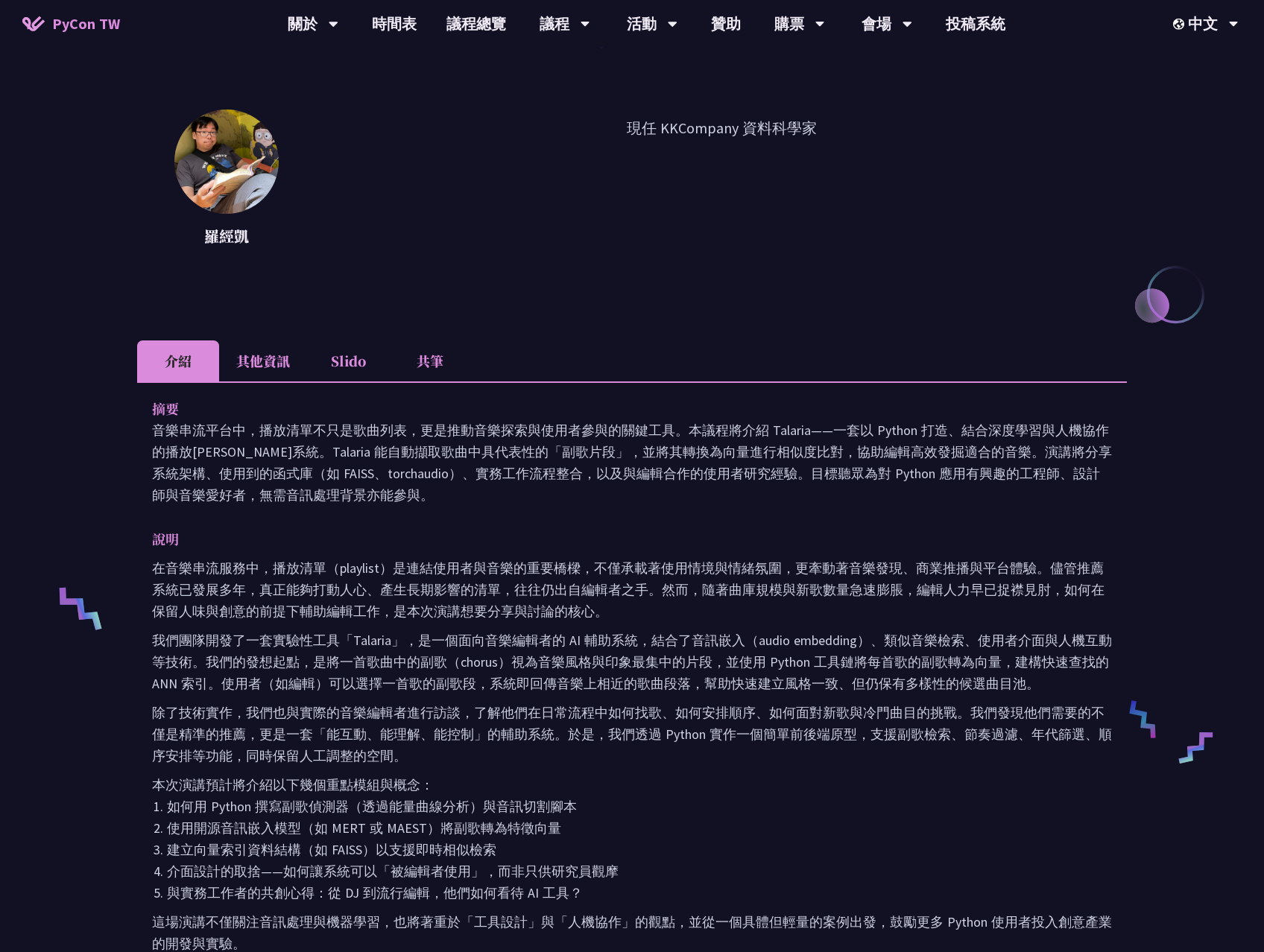
scroll to position [519, 0]
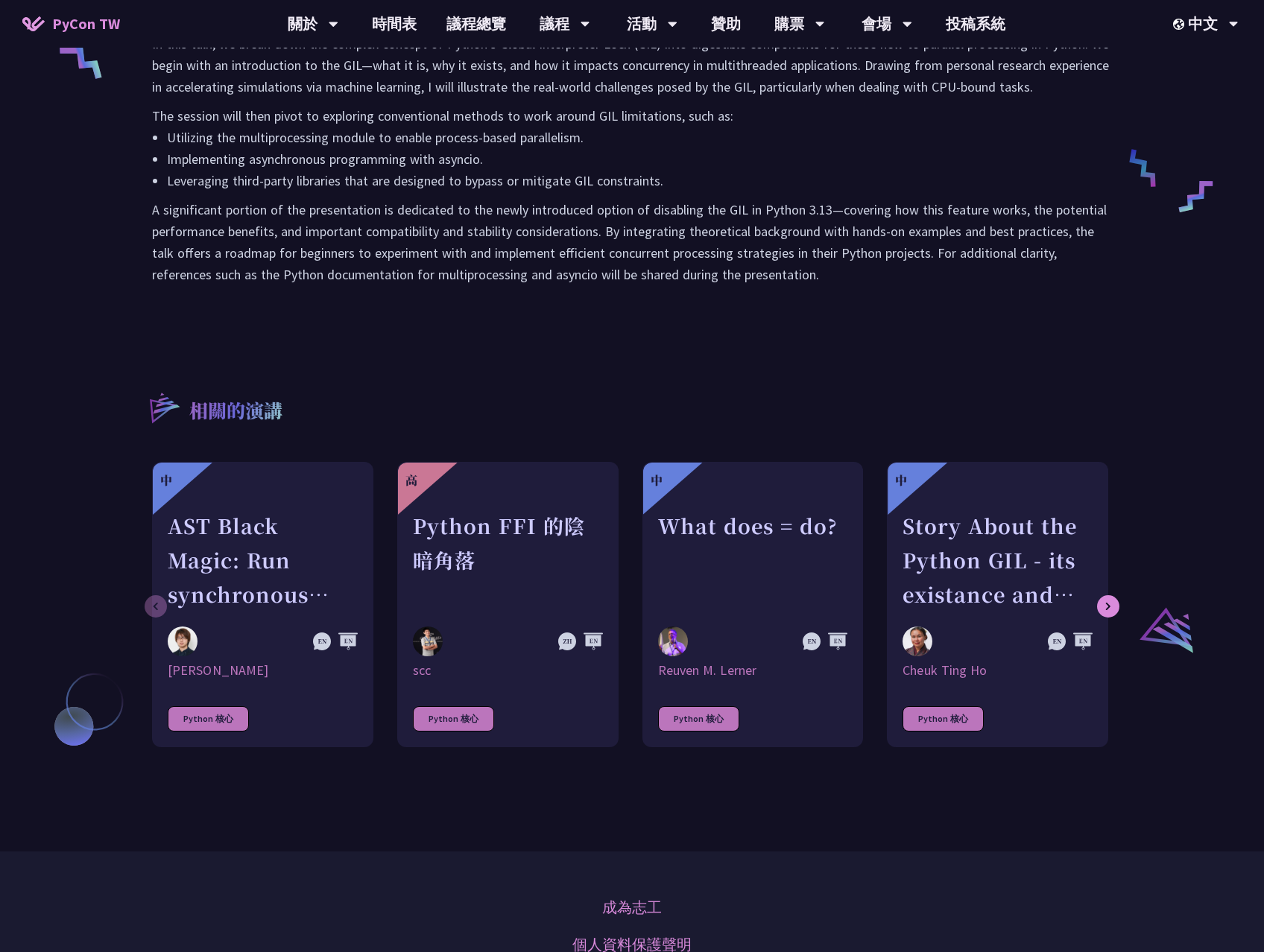
scroll to position [1108, 0]
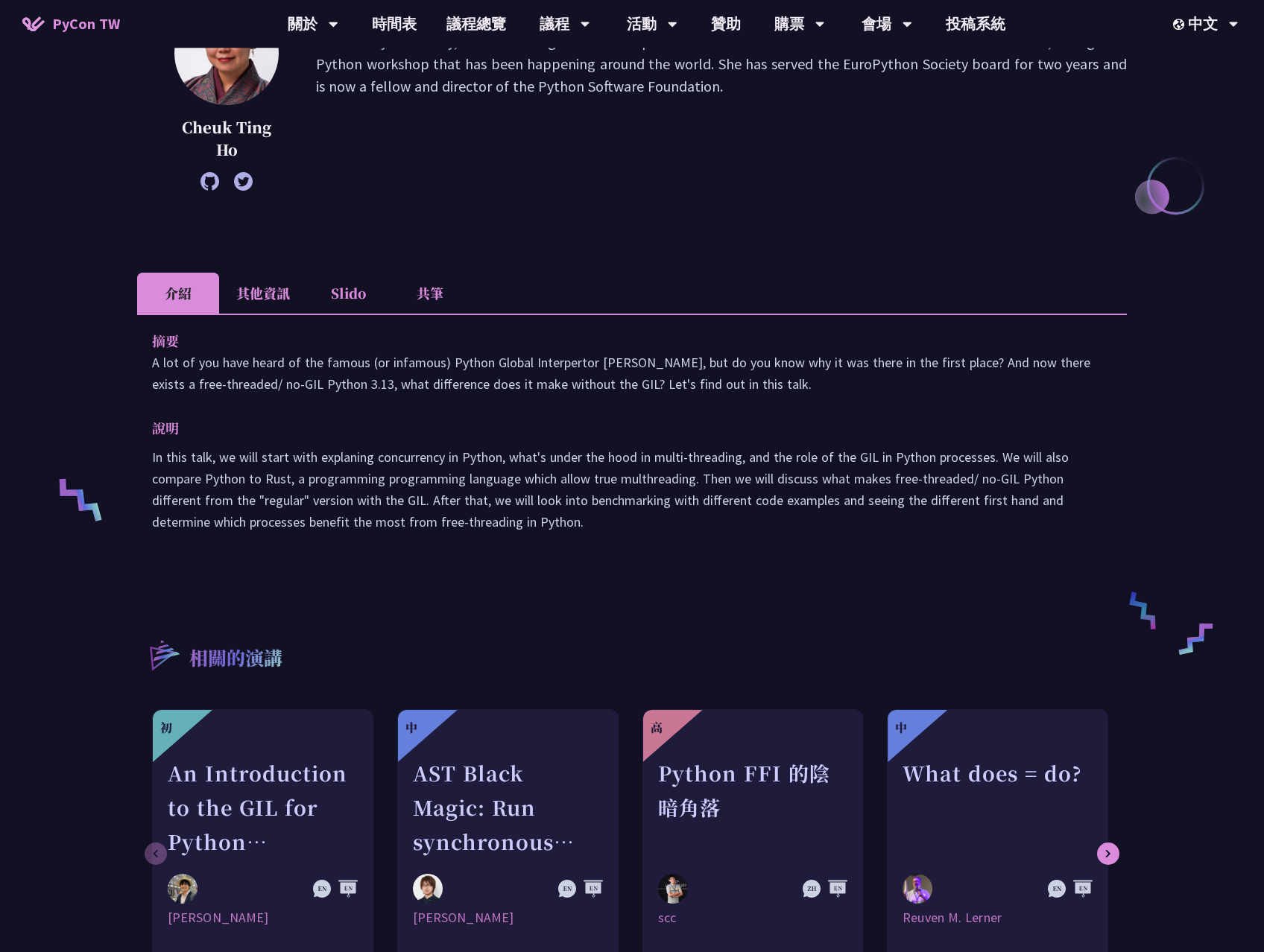
scroll to position [259, 0]
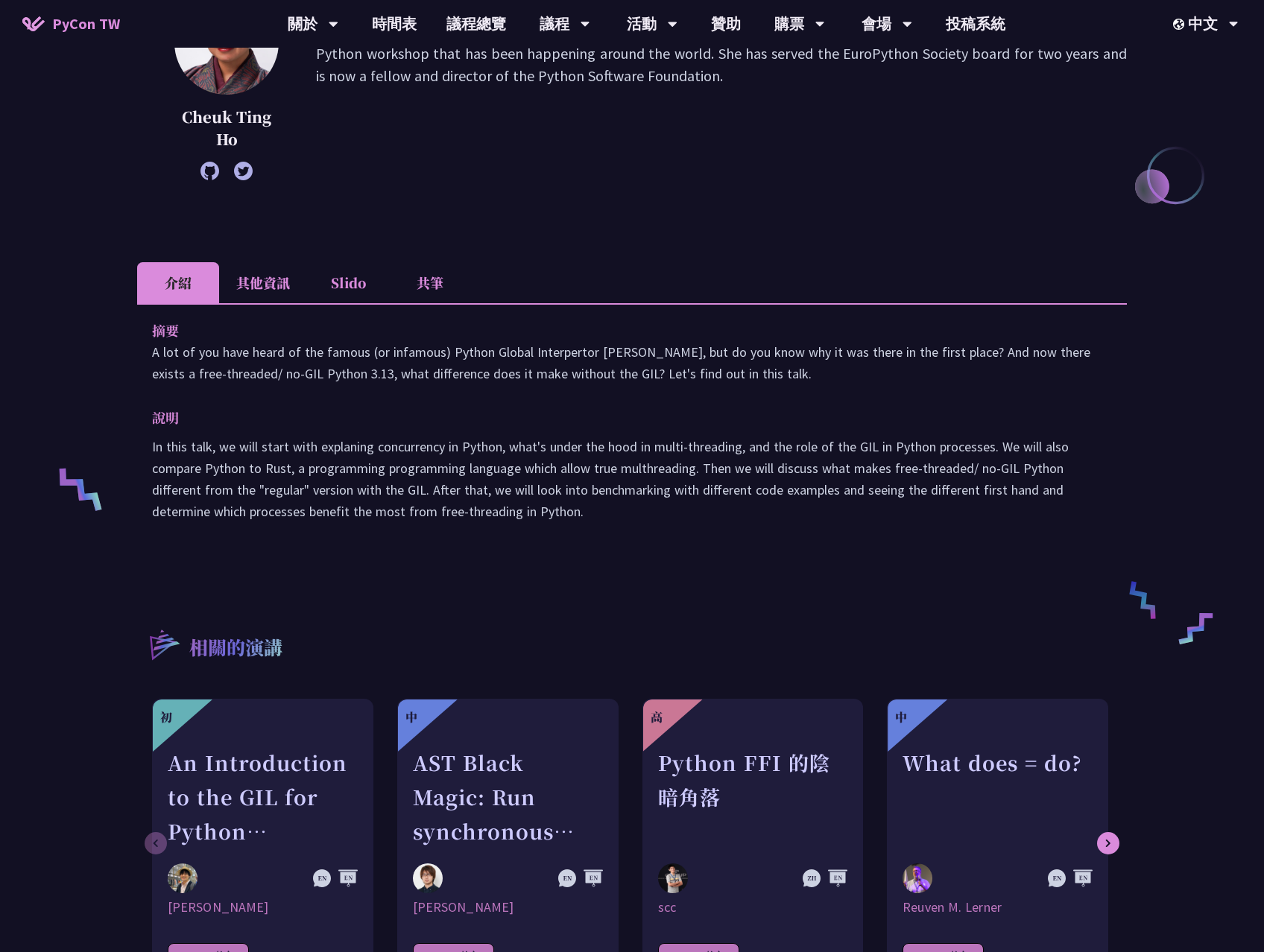
click at [241, 284] on li "其他資訊" at bounding box center [263, 283] width 88 height 41
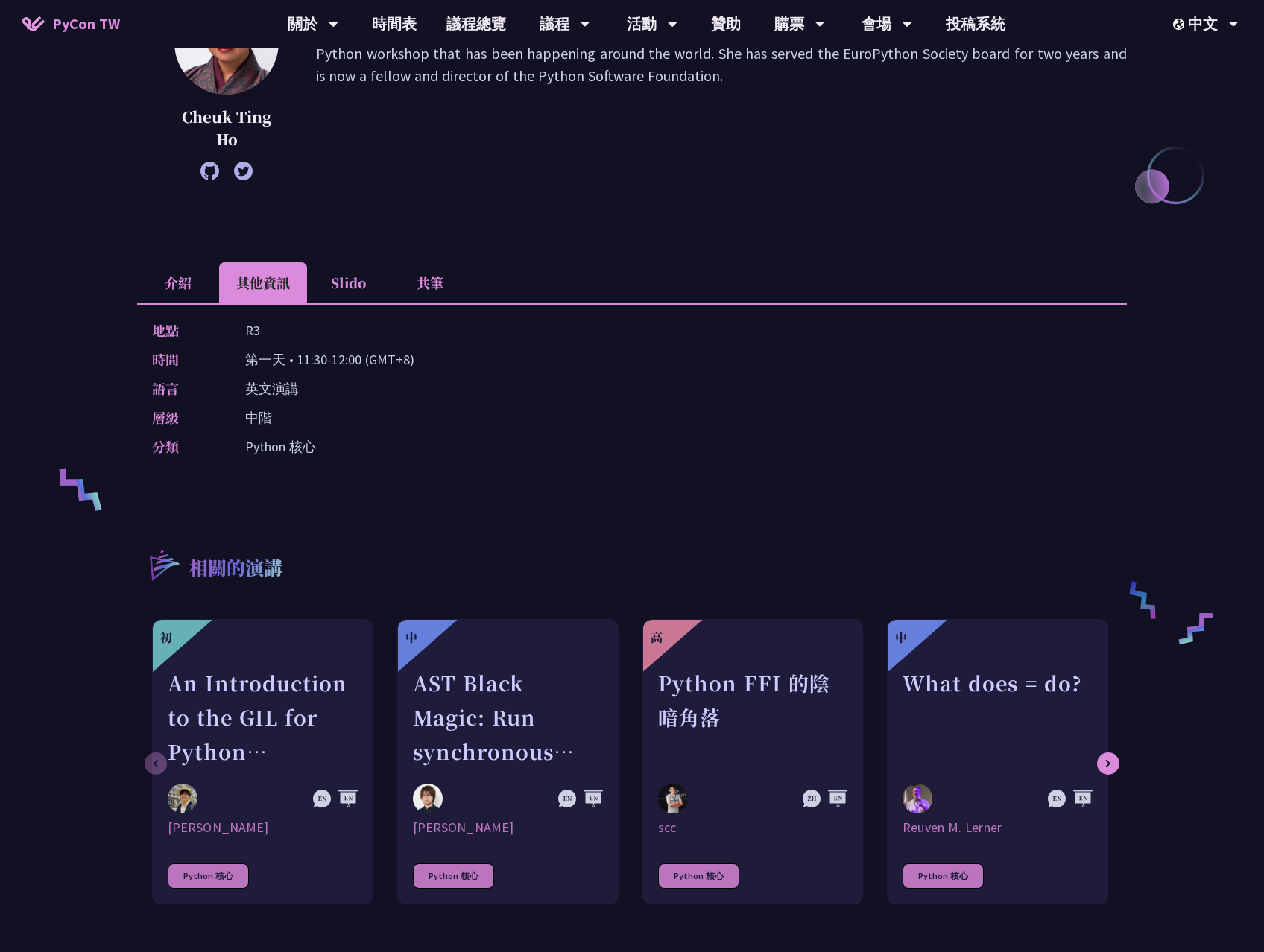
click at [364, 288] on li "Slido" at bounding box center [348, 283] width 82 height 41
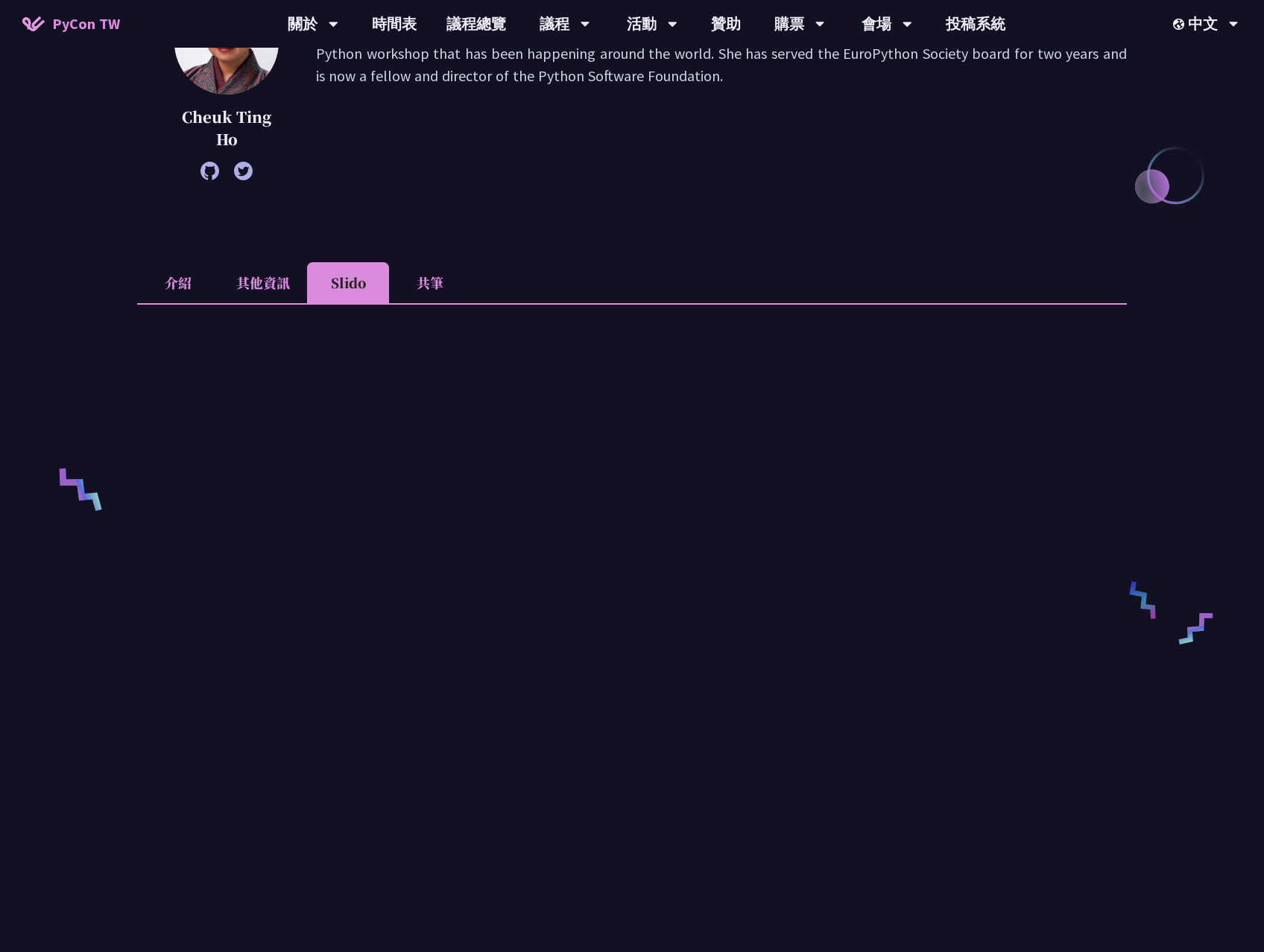
click at [441, 288] on li "共筆" at bounding box center [430, 283] width 82 height 41
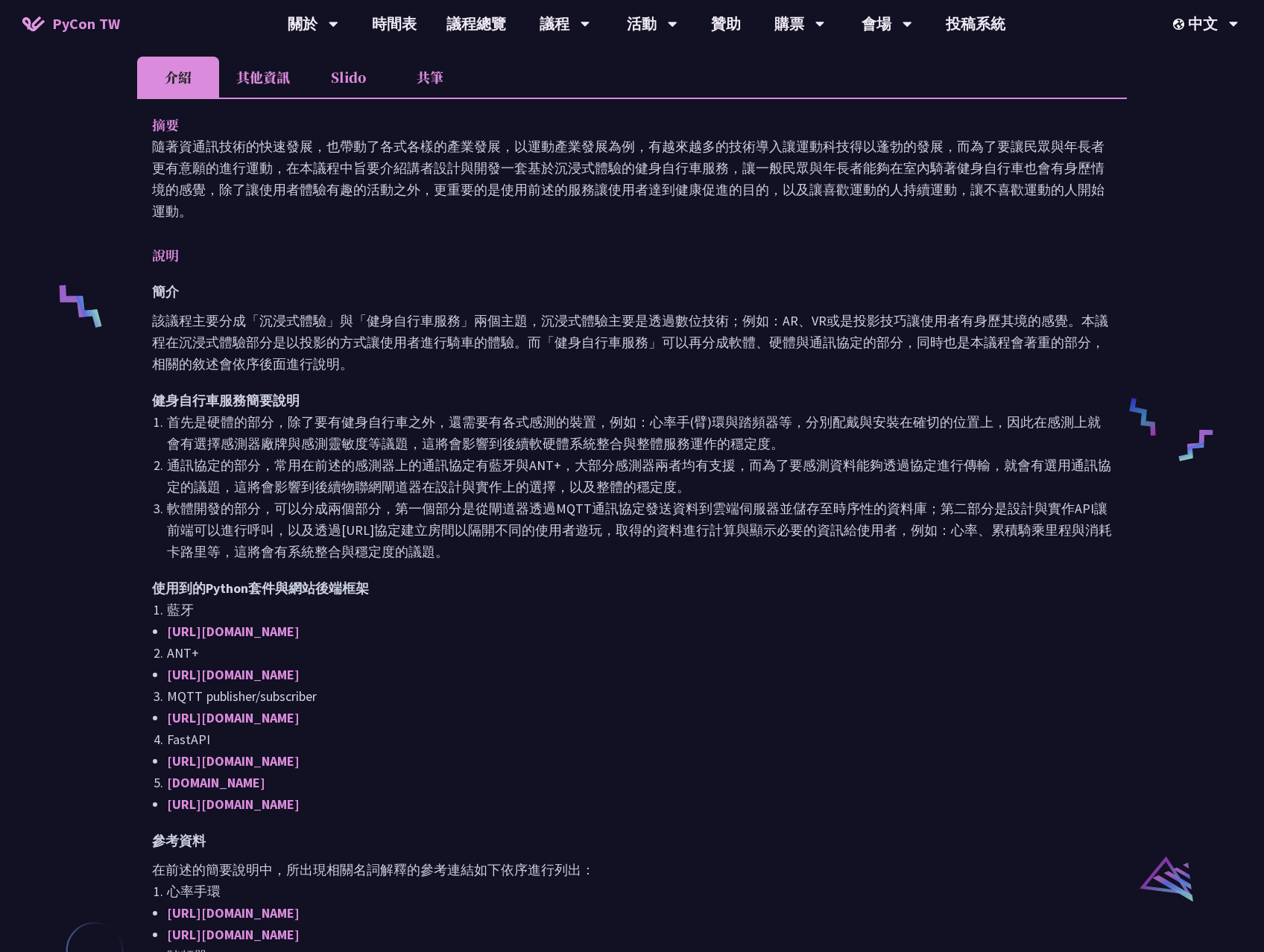
scroll to position [432, 0]
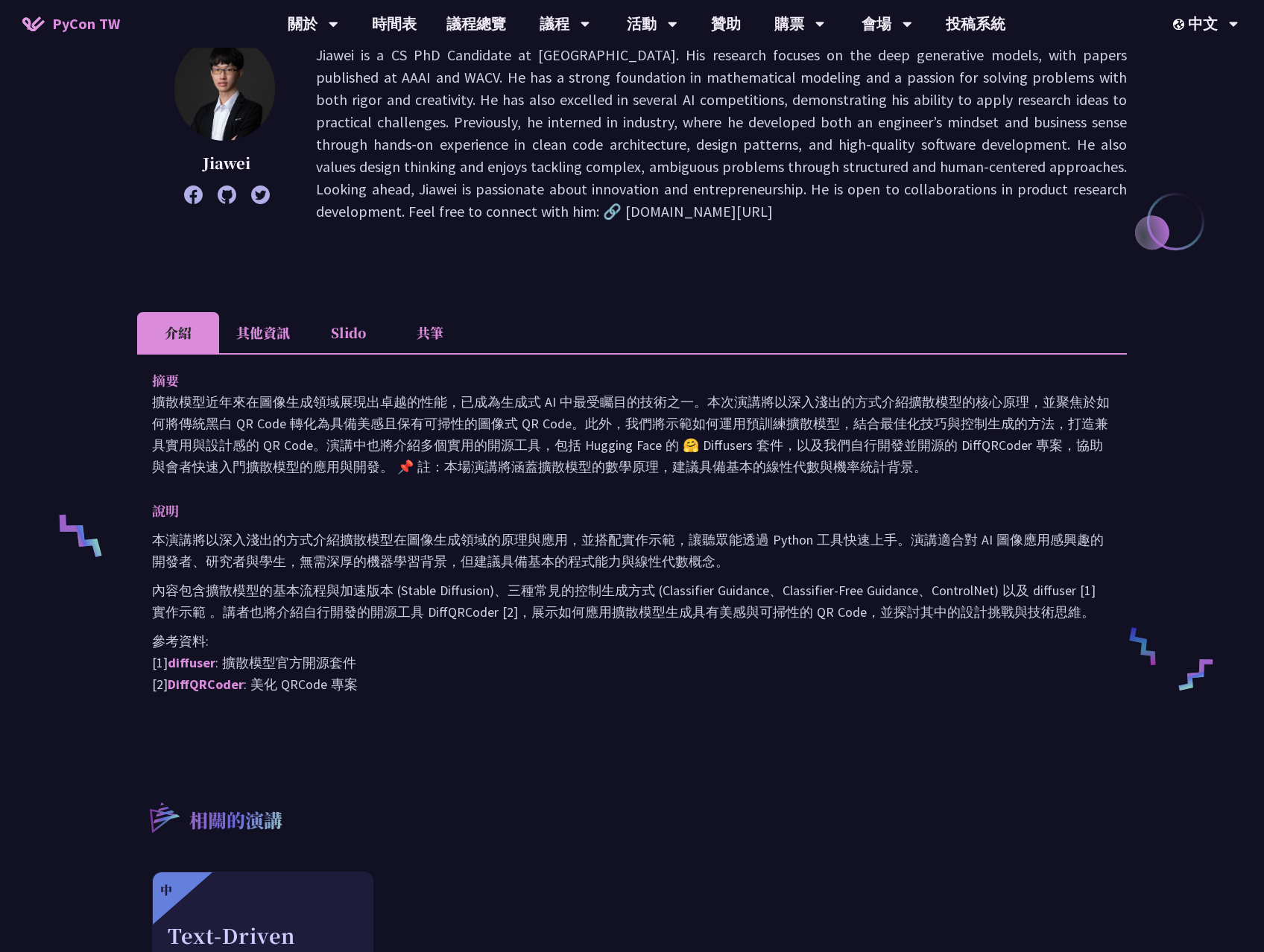
scroll to position [432, 0]
